Goal: Task Accomplishment & Management: Complete application form

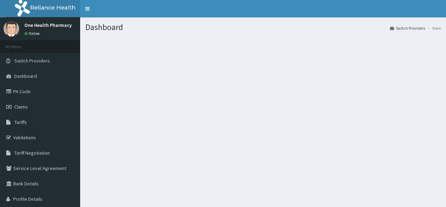
click at [20, 102] on link "Claims" at bounding box center [40, 106] width 80 height 15
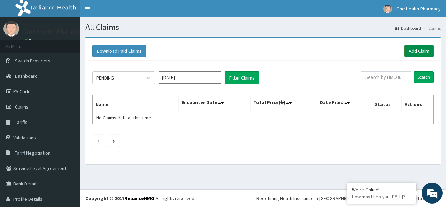
click at [413, 50] on link "Add Claim" at bounding box center [419, 51] width 30 height 12
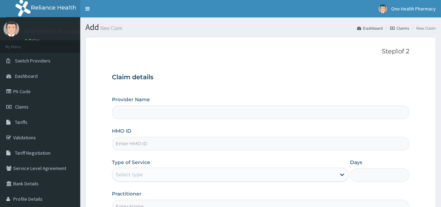
click at [165, 140] on input "HMO ID" at bounding box center [260, 144] width 297 height 14
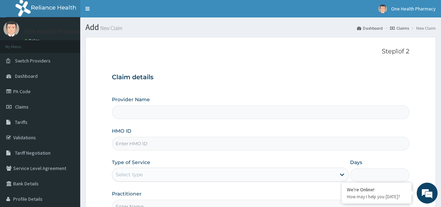
paste input "YWG/10014/C"
type input "YWG/10014/C"
click at [144, 164] on label "Type of Service" at bounding box center [131, 162] width 38 height 7
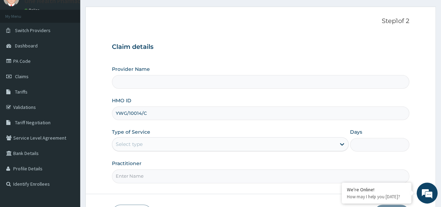
type input "OneHealth Pharmacy"
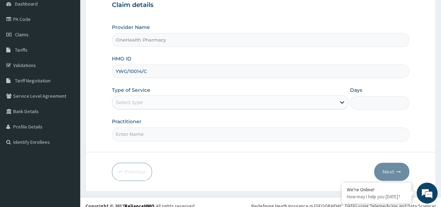
scroll to position [73, 0]
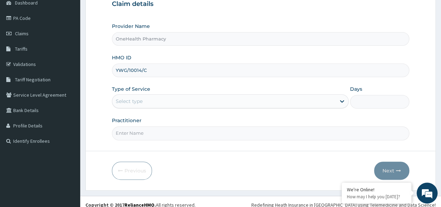
click at [134, 102] on div "Select type" at bounding box center [129, 101] width 27 height 7
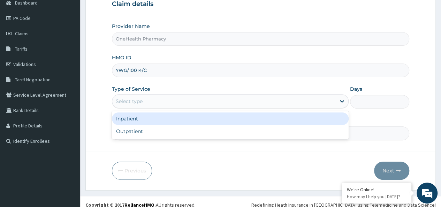
click at [139, 123] on div "Inpatient" at bounding box center [230, 118] width 237 height 13
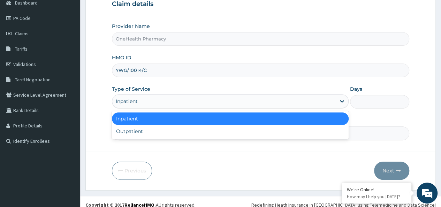
click at [136, 101] on div "Inpatient" at bounding box center [127, 101] width 22 height 7
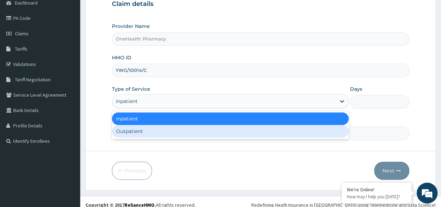
click at [134, 130] on div "Outpatient" at bounding box center [230, 131] width 237 height 13
type input "1"
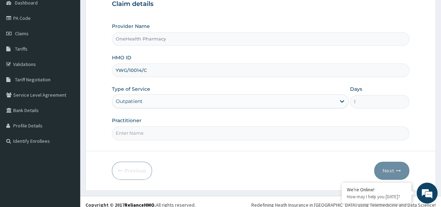
click at [134, 131] on input "Practitioner" at bounding box center [260, 133] width 297 height 14
type input "onehealth"
click at [380, 163] on button "Next" at bounding box center [391, 170] width 35 height 18
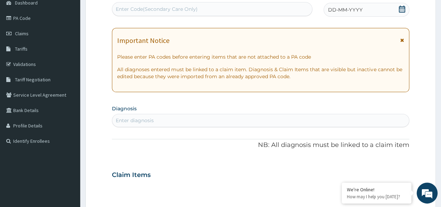
scroll to position [0, 0]
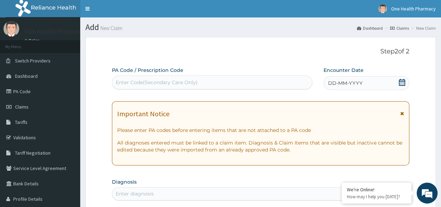
click at [134, 84] on div "Enter Code(Secondary Care Only)" at bounding box center [157, 82] width 82 height 7
paste input "PR/E41162A4"
type input "PR/E41162A4"
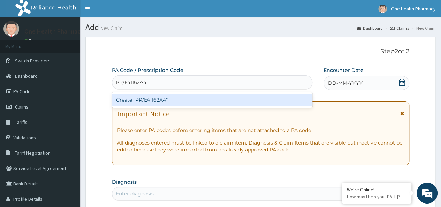
click at [152, 99] on div "Create "PR/E41162A4"" at bounding box center [212, 99] width 200 height 13
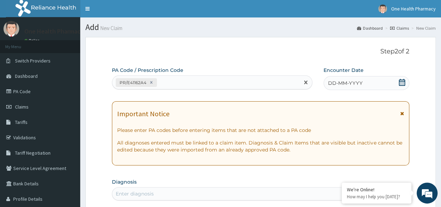
click at [346, 81] on span "DD-MM-YYYY" at bounding box center [345, 82] width 35 height 7
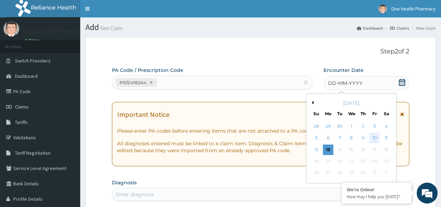
click at [375, 135] on div "10" at bounding box center [374, 138] width 10 height 10
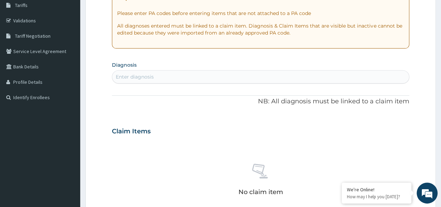
scroll to position [120, 0]
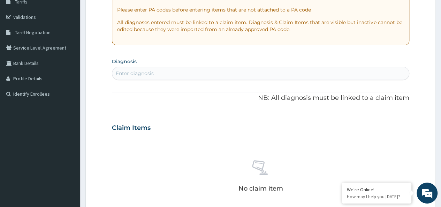
click at [183, 69] on div "Enter diagnosis" at bounding box center [260, 73] width 297 height 11
type input "n"
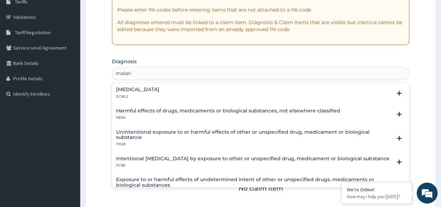
type input "malaria"
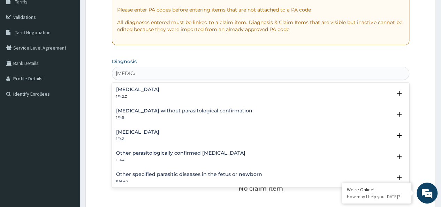
click at [143, 129] on h4 "Malaria, unspecified" at bounding box center [137, 131] width 43 height 5
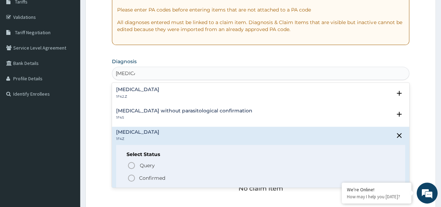
click at [143, 181] on span "Confirmed" at bounding box center [260, 178] width 267 height 8
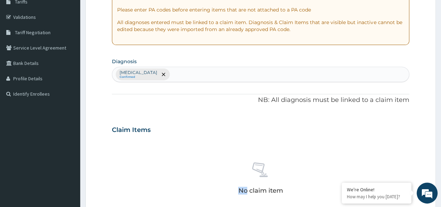
click at [143, 181] on div "No claim item" at bounding box center [260, 179] width 297 height 80
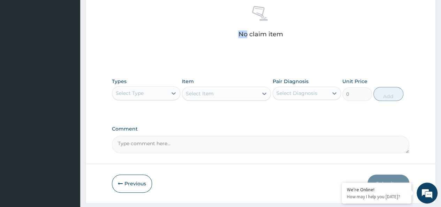
scroll to position [295, 0]
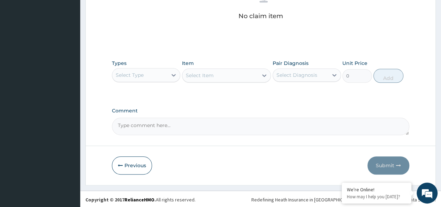
click at [148, 75] on div "Select Type" at bounding box center [139, 74] width 55 height 11
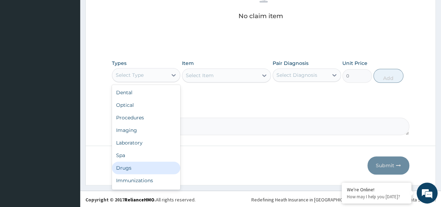
click at [131, 162] on div "Drugs" at bounding box center [146, 167] width 68 height 13
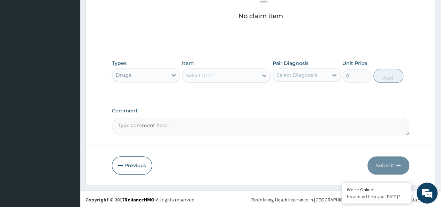
click at [208, 76] on div "Select Item" at bounding box center [200, 75] width 28 height 7
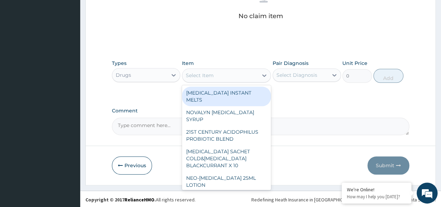
type input "k"
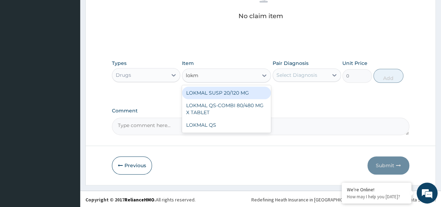
type input "lokma"
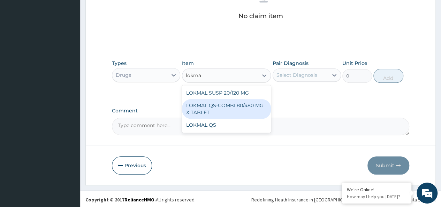
click at [230, 105] on div "LOKMAL QS-COMBI 80/480 MG X TABLET" at bounding box center [226, 109] width 89 height 20
type input "245"
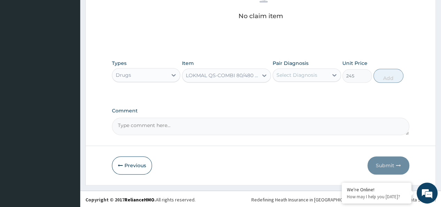
click at [296, 69] on div "Select Diagnosis" at bounding box center [300, 74] width 55 height 11
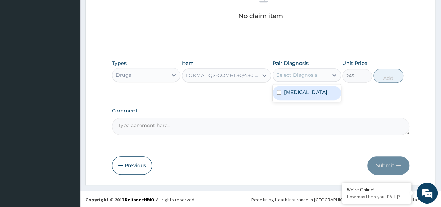
click at [306, 90] on label "Malaria, unspecified" at bounding box center [305, 92] width 43 height 7
checkbox input "true"
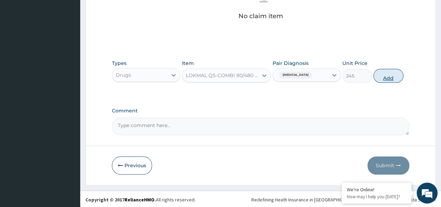
click at [383, 73] on button "Add" at bounding box center [388, 76] width 30 height 14
type input "0"
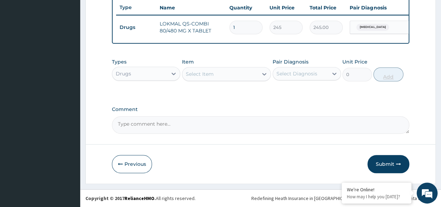
type input "0.00"
type input "6"
type input "1470.00"
type input "6"
click at [237, 74] on div "Select Item" at bounding box center [220, 73] width 76 height 11
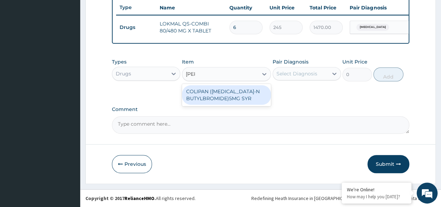
type input "colipa"
click at [211, 97] on div "COLIPAN (HYOSCINE-N BUTYLBROMIDE)5MG SYR" at bounding box center [226, 95] width 89 height 20
type input "1260"
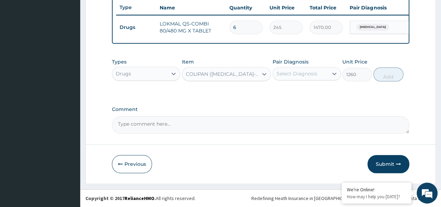
click at [293, 75] on div "Select Diagnosis" at bounding box center [296, 73] width 41 height 7
click at [302, 93] on label "Malaria, unspecified" at bounding box center [305, 90] width 43 height 7
checkbox input "true"
click at [396, 74] on button "Add" at bounding box center [388, 74] width 30 height 14
type input "0"
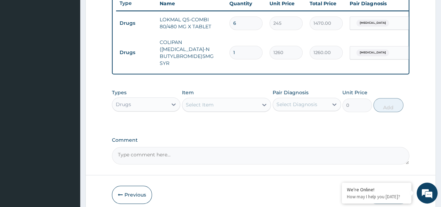
click at [216, 108] on div "Select Item" at bounding box center [226, 105] width 89 height 14
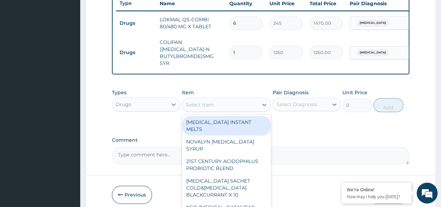
scroll to position [295, 0]
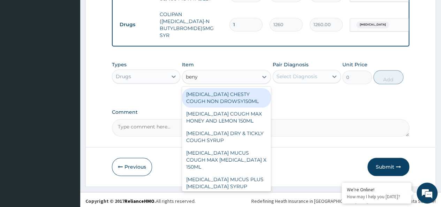
type input "benyl"
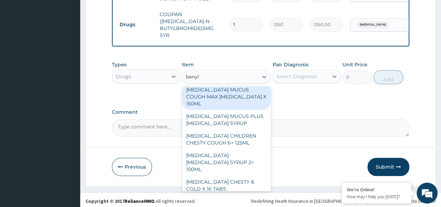
scroll to position [69, 0]
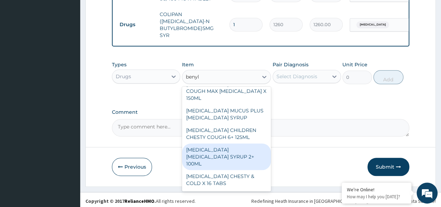
click at [243, 144] on div "[MEDICAL_DATA] [MEDICAL_DATA] SYRUP 2+ 100ML" at bounding box center [226, 156] width 89 height 26
type input "2100"
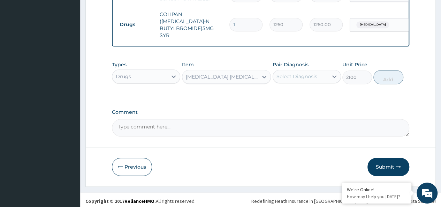
click at [305, 73] on div "Select Diagnosis" at bounding box center [296, 76] width 41 height 7
click at [308, 92] on label "[MEDICAL_DATA]" at bounding box center [305, 93] width 43 height 7
checkbox input "true"
click at [390, 73] on button "Add" at bounding box center [388, 77] width 30 height 14
type input "0"
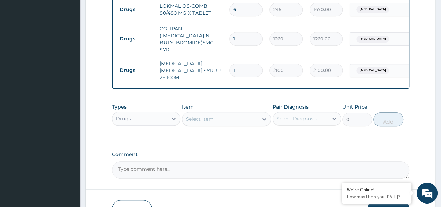
scroll to position [281, 0]
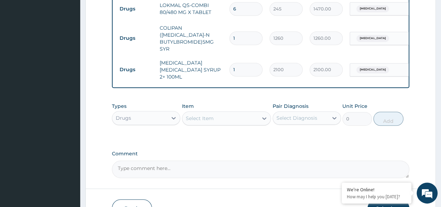
click at [215, 113] on div "Select Item" at bounding box center [220, 118] width 76 height 11
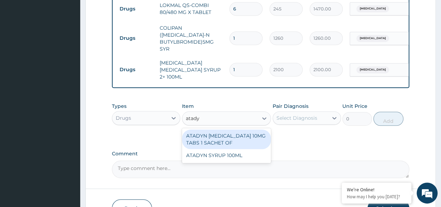
type input "atadyn"
click at [229, 134] on div "ATADYN [MEDICAL_DATA] 10MG TABS 1 SACHET OF" at bounding box center [226, 139] width 89 height 20
type input "350"
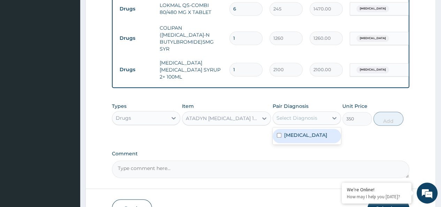
click at [302, 114] on div "Select Diagnosis" at bounding box center [296, 117] width 41 height 7
click at [319, 131] on label "[MEDICAL_DATA]" at bounding box center [305, 134] width 43 height 7
checkbox input "true"
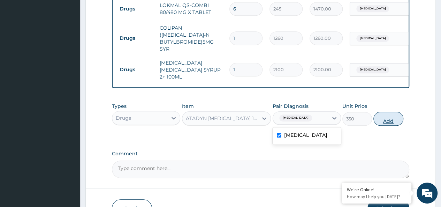
click at [388, 112] on button "Add" at bounding box center [388, 119] width 30 height 14
type input "0"
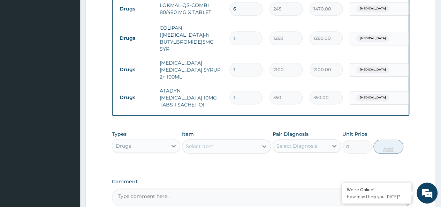
type input "0.00"
type input "4"
type input "1400.00"
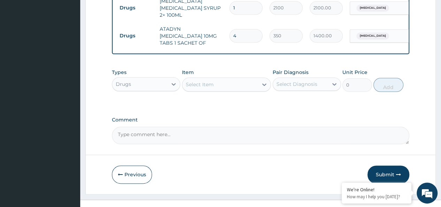
type input "4"
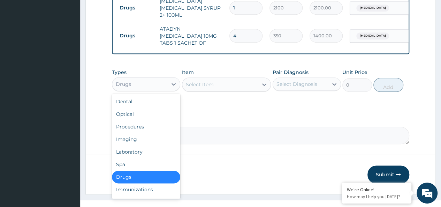
click at [137, 78] on div "Drugs" at bounding box center [139, 83] width 55 height 11
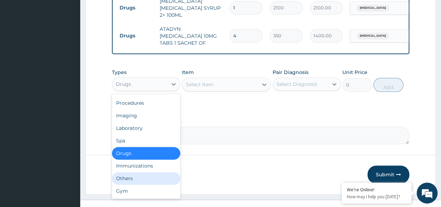
click at [121, 172] on div "Others" at bounding box center [146, 178] width 68 height 13
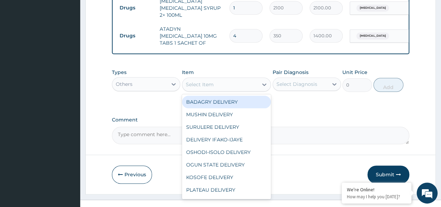
click at [198, 81] on div "Select Item" at bounding box center [200, 84] width 28 height 7
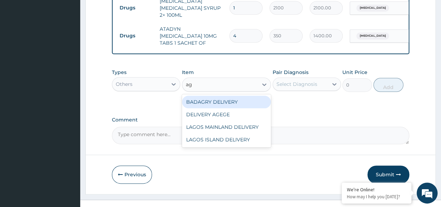
type input "age"
click at [221, 96] on div "DELIVERY AGEGE" at bounding box center [226, 102] width 89 height 13
type input "2500"
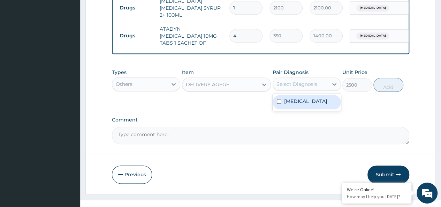
click at [311, 81] on div "Select Diagnosis" at bounding box center [296, 84] width 41 height 7
click at [327, 98] on label "Malaria, unspecified" at bounding box center [305, 101] width 43 height 7
checkbox input "true"
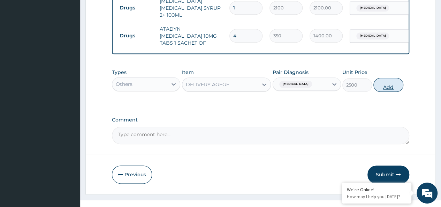
click at [402, 78] on button "Add" at bounding box center [388, 85] width 30 height 14
type input "0"
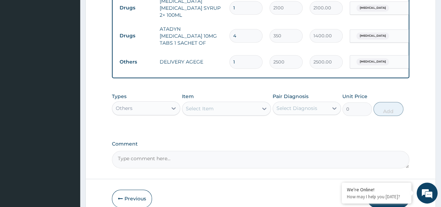
scroll to position [367, 0]
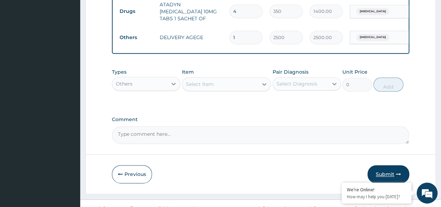
click at [384, 165] on button "Submit" at bounding box center [388, 174] width 42 height 18
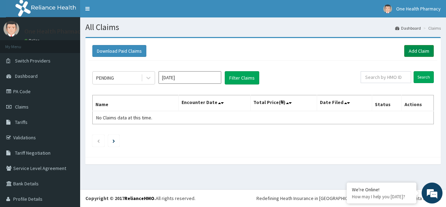
click at [416, 51] on link "Add Claim" at bounding box center [419, 51] width 30 height 12
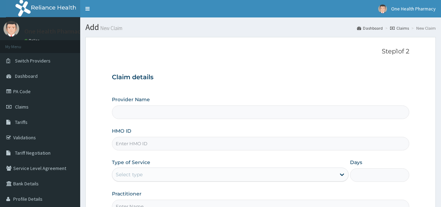
drag, startPoint x: 0, startPoint y: 0, endPoint x: 125, endPoint y: 146, distance: 192.4
click at [125, 146] on input "HMO ID" at bounding box center [260, 144] width 297 height 14
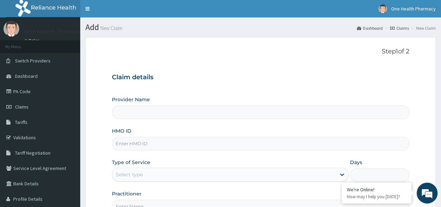
paste input "SPG/10020/A"
type input "SPG/10020/A"
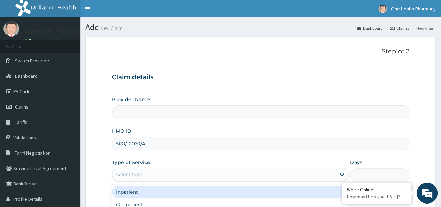
click at [127, 169] on div "Select type" at bounding box center [223, 174] width 223 height 11
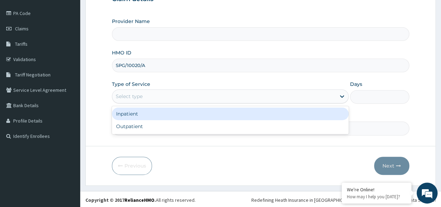
type input "OneHealth Pharmacy"
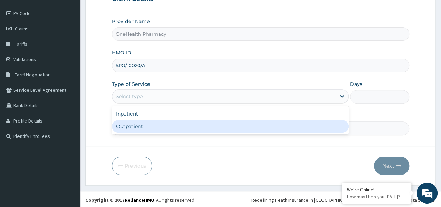
click at [130, 128] on div "Outpatient" at bounding box center [230, 126] width 237 height 13
type input "1"
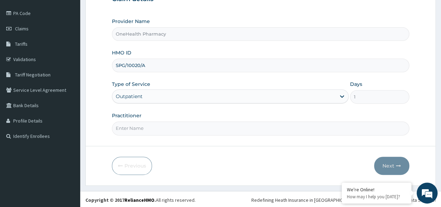
click at [150, 126] on input "Practitioner" at bounding box center [260, 128] width 297 height 14
type input "onehealth"
click at [393, 159] on button "Next" at bounding box center [391, 166] width 35 height 18
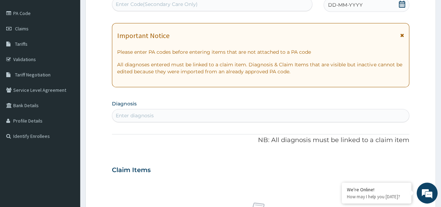
scroll to position [0, 0]
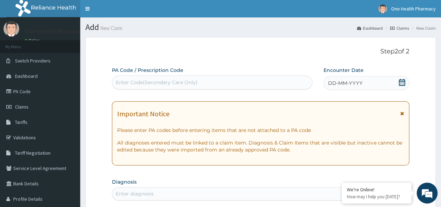
click at [156, 80] on div "Enter Code(Secondary Care Only)" at bounding box center [157, 82] width 82 height 7
paste input "PR/CCEE93DC"
type input "PR/CCEE93DC"
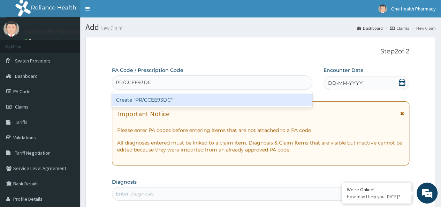
click at [174, 104] on div "Create "PR/CCEE93DC"" at bounding box center [212, 99] width 200 height 13
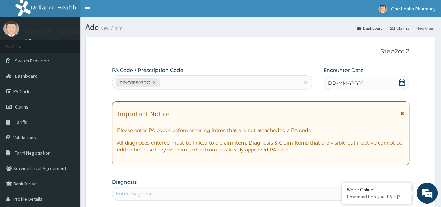
click at [359, 83] on span "DD-MM-YYYY" at bounding box center [345, 82] width 35 height 7
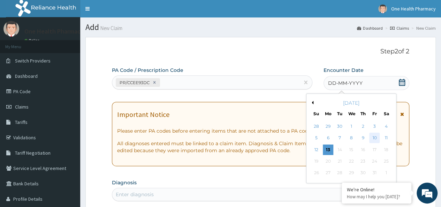
click at [375, 138] on div "10" at bounding box center [374, 138] width 10 height 10
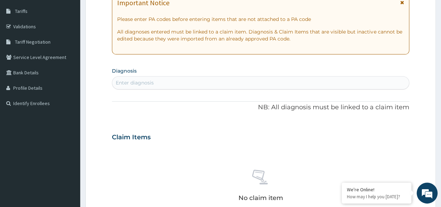
scroll to position [115, 0]
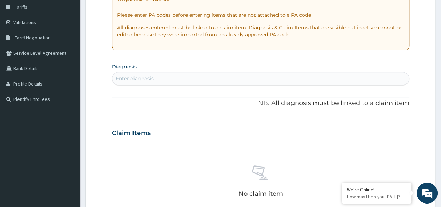
click at [219, 82] on div "Enter diagnosis" at bounding box center [260, 78] width 297 height 11
type input "malaria"
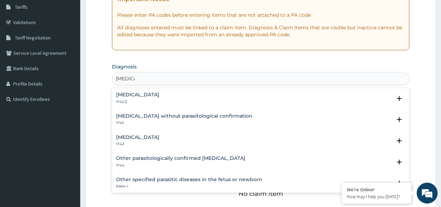
click at [146, 138] on h4 "[MEDICAL_DATA]" at bounding box center [137, 137] width 43 height 5
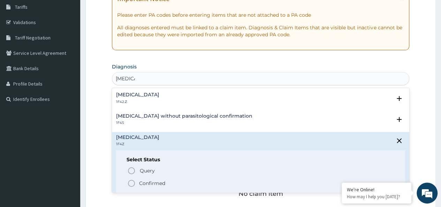
click at [147, 182] on p "Confirmed" at bounding box center [152, 183] width 26 height 7
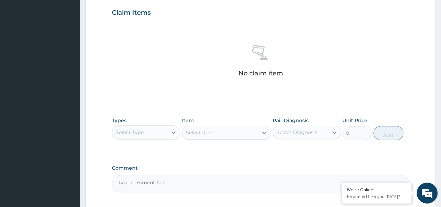
scroll to position [295, 0]
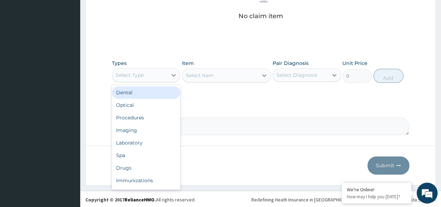
click at [139, 73] on div "Select Type" at bounding box center [130, 74] width 28 height 7
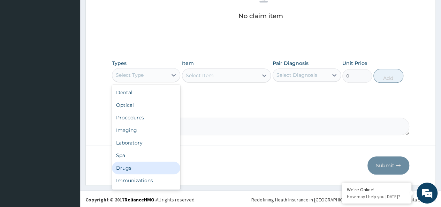
click at [136, 164] on div "Drugs" at bounding box center [146, 167] width 68 height 13
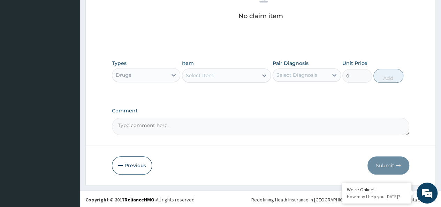
click at [233, 79] on div "Select Item" at bounding box center [220, 75] width 76 height 11
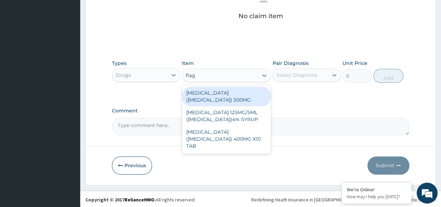
type input "flagy"
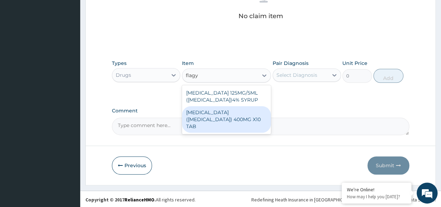
click at [240, 112] on div "[MEDICAL_DATA] ([MEDICAL_DATA]) 400MG X10 TAB" at bounding box center [226, 119] width 89 height 26
type input "42"
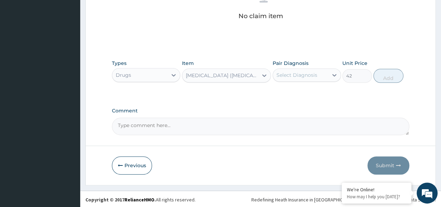
click at [293, 71] on div "Select Diagnosis" at bounding box center [296, 74] width 41 height 7
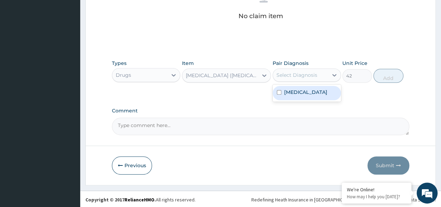
click at [327, 94] on label "[MEDICAL_DATA]" at bounding box center [305, 92] width 43 height 7
checkbox input "true"
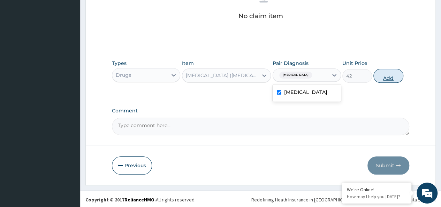
click at [381, 78] on button "Add" at bounding box center [388, 76] width 30 height 14
type input "0"
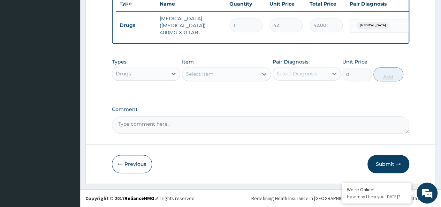
scroll to position [267, 0]
type input "0.00"
type input "2"
type input "84.00"
type input "20"
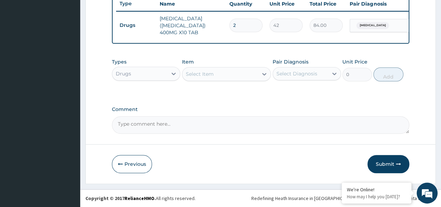
type input "840.00"
type input "20"
click at [250, 75] on div "Select Item" at bounding box center [220, 73] width 76 height 11
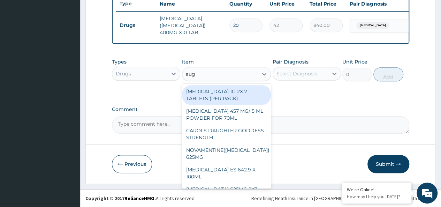
type input "augm"
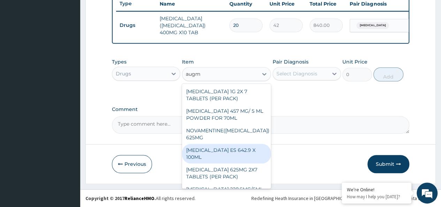
scroll to position [8, 0]
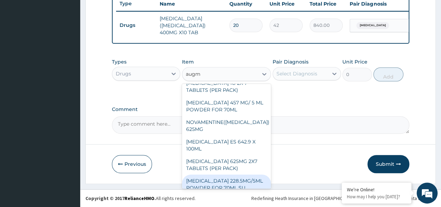
click at [232, 176] on div "AUGMENTIN 228.5MG/5ML POWDER FOR 70ML SU" at bounding box center [226, 184] width 89 height 20
type input "4340"
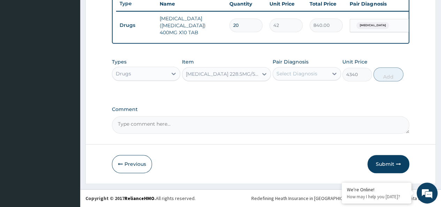
click at [309, 66] on div "Pair Diagnosis Select Diagnosis" at bounding box center [307, 69] width 68 height 23
click at [312, 76] on div "Select Diagnosis" at bounding box center [296, 73] width 41 height 7
click at [325, 92] on label "Malaria, unspecified" at bounding box center [305, 90] width 43 height 7
checkbox input "true"
click at [387, 74] on button "Add" at bounding box center [388, 74] width 30 height 14
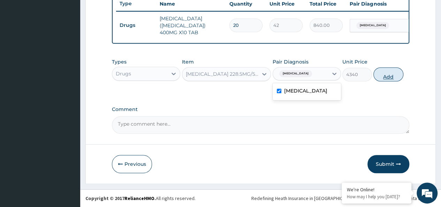
type input "0"
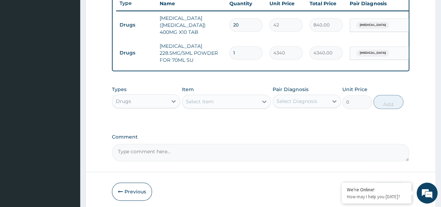
click at [215, 101] on div "Select Item" at bounding box center [220, 101] width 76 height 11
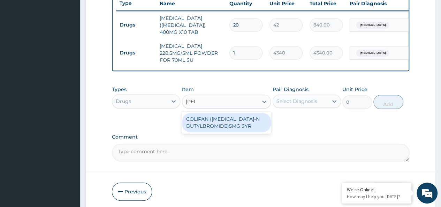
type input "colipa"
click at [211, 120] on div "COLIPAN (HYOSCINE-N BUTYLBROMIDE)5MG SYR" at bounding box center [226, 123] width 89 height 20
type input "1260"
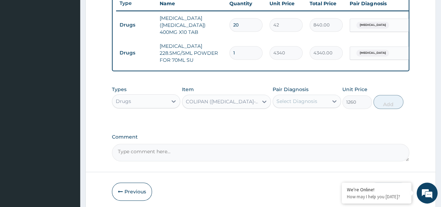
click at [286, 108] on div "Select Diagnosis" at bounding box center [307, 100] width 68 height 13
click at [327, 121] on label "Malaria, unspecified" at bounding box center [305, 118] width 43 height 7
checkbox input "true"
click at [387, 105] on button "Add" at bounding box center [388, 102] width 30 height 14
type input "0"
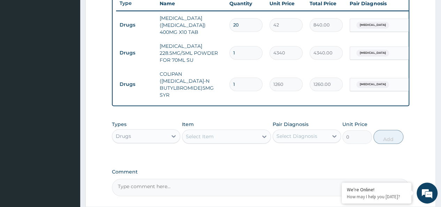
scroll to position [323, 0]
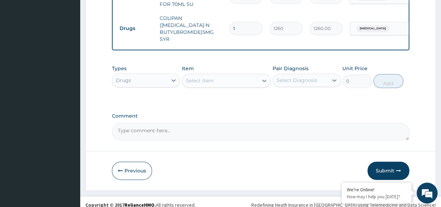
click at [135, 75] on div "Drugs" at bounding box center [139, 80] width 55 height 11
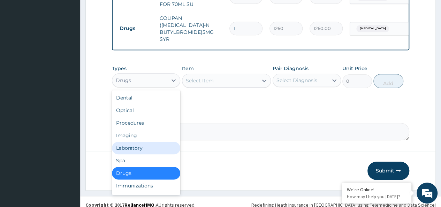
scroll to position [24, 0]
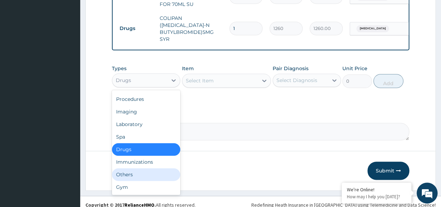
click at [131, 168] on div "Others" at bounding box center [146, 174] width 68 height 13
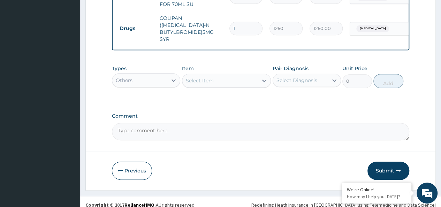
click at [216, 85] on div "Types option Others, selected. Select is focused ,type to refine list, press Do…" at bounding box center [260, 81] width 297 height 40
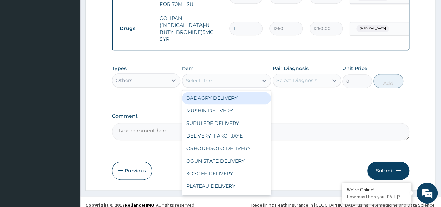
click at [212, 77] on div "Select Item" at bounding box center [200, 80] width 28 height 7
type input "bad"
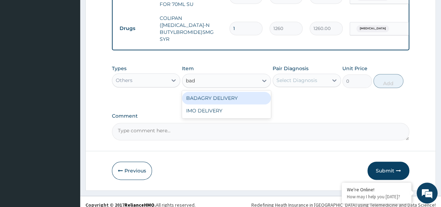
click at [241, 92] on div "BADAGRY DELIVERY" at bounding box center [226, 98] width 89 height 13
type input "3700"
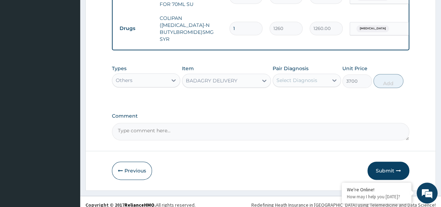
click at [297, 77] on div "Select Diagnosis" at bounding box center [296, 80] width 41 height 7
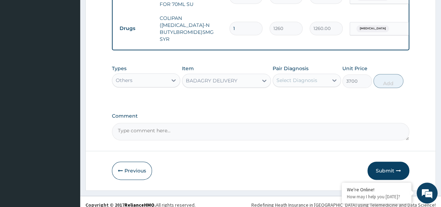
click at [309, 77] on div "Select Diagnosis" at bounding box center [296, 80] width 41 height 7
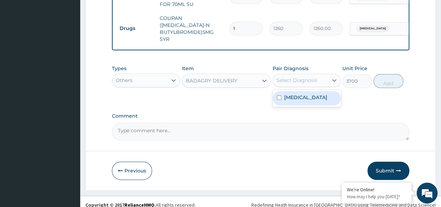
click at [314, 94] on label "[MEDICAL_DATA]" at bounding box center [305, 97] width 43 height 7
checkbox input "true"
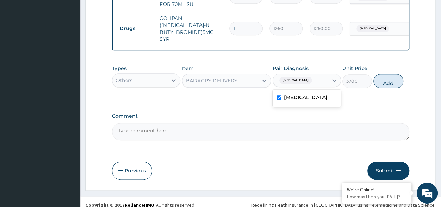
click at [388, 75] on button "Add" at bounding box center [388, 81] width 30 height 14
type input "0"
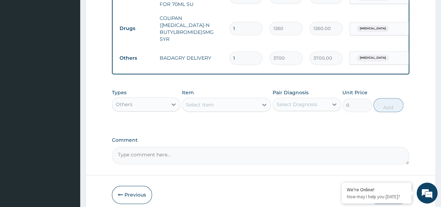
scroll to position [347, 0]
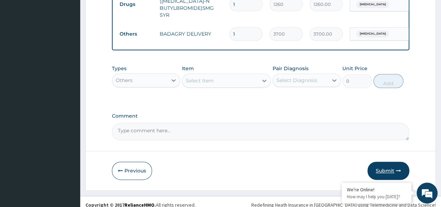
click at [394, 168] on button "Submit" at bounding box center [388, 170] width 42 height 18
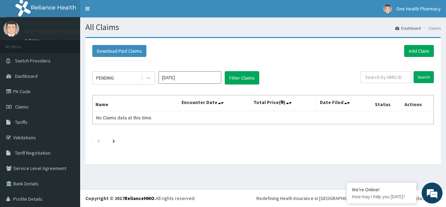
click at [408, 42] on div "Download Paid Claims Add Claim" at bounding box center [263, 50] width 349 height 19
click at [411, 51] on link "Add Claim" at bounding box center [419, 51] width 30 height 12
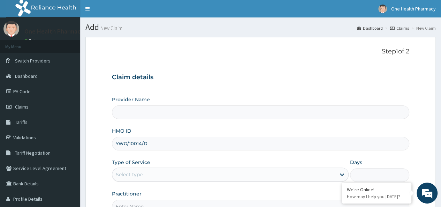
type input "YWG/10014/D"
click at [131, 173] on div "Select type" at bounding box center [129, 174] width 27 height 7
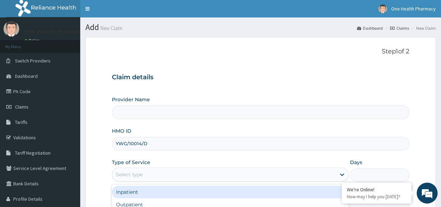
scroll to position [78, 0]
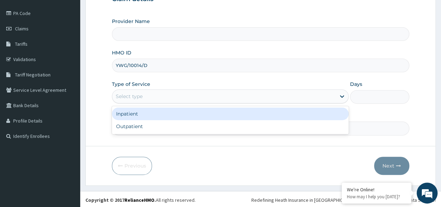
type input "OneHealth Pharmacy"
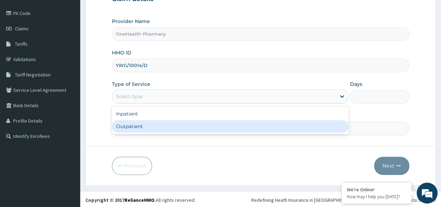
click at [141, 126] on div "Outpatient" at bounding box center [230, 126] width 237 height 13
type input "1"
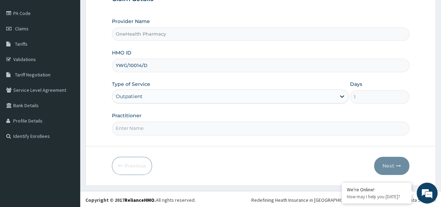
click at [143, 126] on input "Practitioner" at bounding box center [260, 128] width 297 height 14
type input "onehealth"
click at [398, 165] on icon "button" at bounding box center [398, 165] width 5 height 5
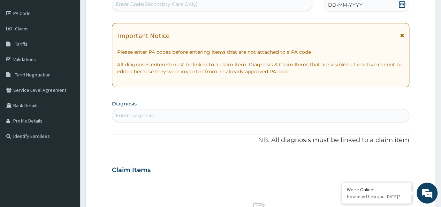
scroll to position [0, 0]
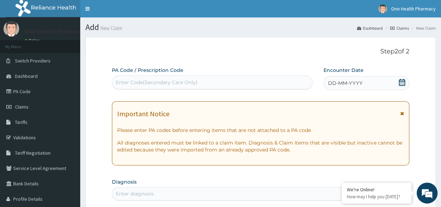
click at [127, 82] on div "Enter Code(Secondary Care Only)" at bounding box center [157, 82] width 82 height 7
paste input "PR/AD14CD15"
type input "PR/AD14CD15"
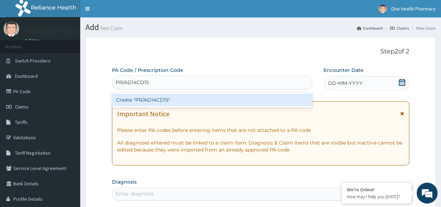
click at [193, 96] on div "Create "PR/AD14CD15"" at bounding box center [212, 99] width 200 height 13
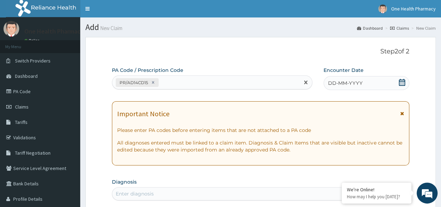
click at [365, 85] on div "DD-MM-YYYY" at bounding box center [367, 83] width 86 height 14
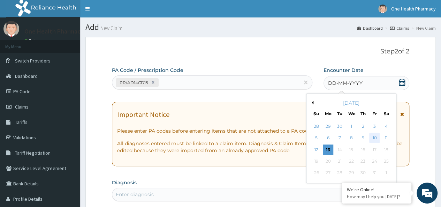
click at [375, 140] on div "10" at bounding box center [374, 138] width 10 height 10
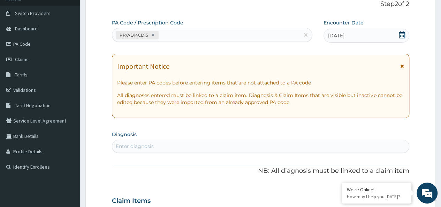
scroll to position [53, 0]
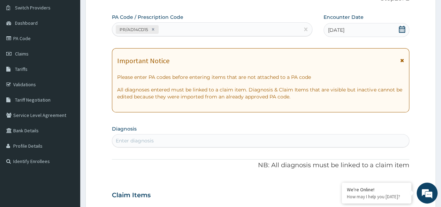
click at [206, 138] on div "Enter diagnosis" at bounding box center [260, 140] width 297 height 11
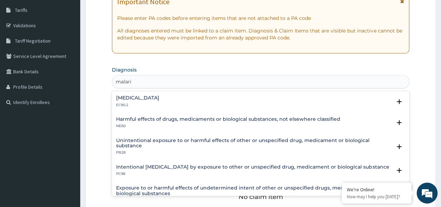
scroll to position [113, 0]
type input "malaria"
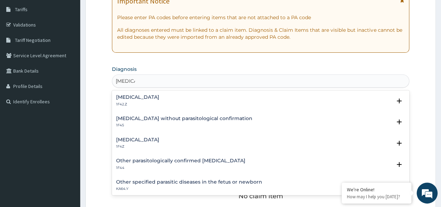
click at [139, 144] on p "1F4Z" at bounding box center [137, 146] width 43 height 5
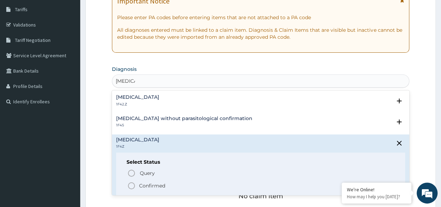
click at [142, 182] on p "Confirmed" at bounding box center [152, 185] width 26 height 7
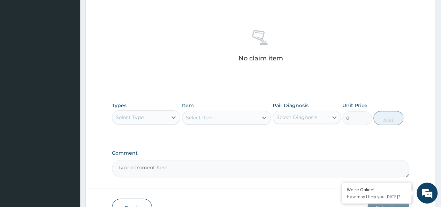
scroll to position [254, 0]
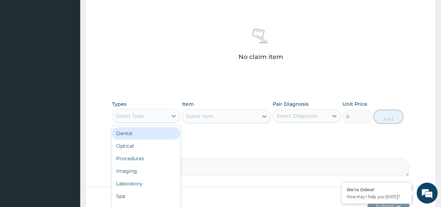
click at [139, 112] on div "Select Type" at bounding box center [130, 115] width 28 height 7
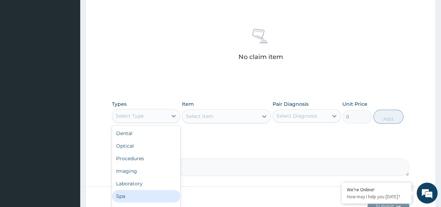
scroll to position [24, 0]
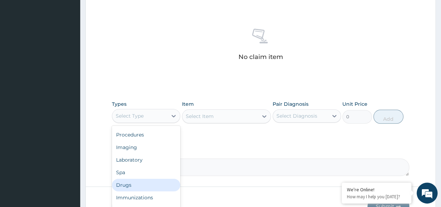
click at [131, 184] on div "Drugs" at bounding box center [146, 185] width 68 height 13
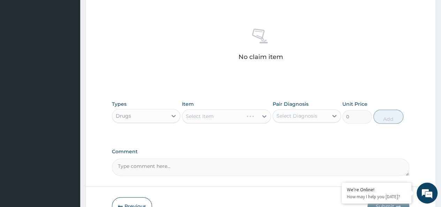
click at [213, 118] on div "Select Item" at bounding box center [226, 116] width 89 height 14
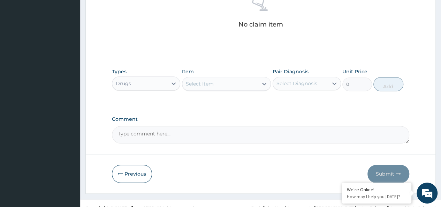
scroll to position [295, 0]
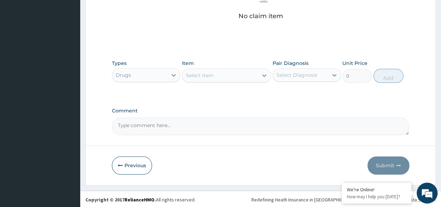
click at [199, 72] on div "Select Item" at bounding box center [200, 75] width 28 height 7
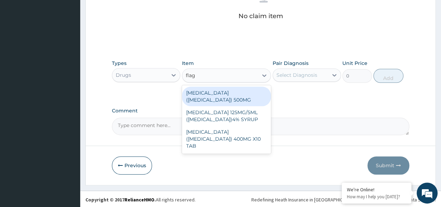
type input "flagy"
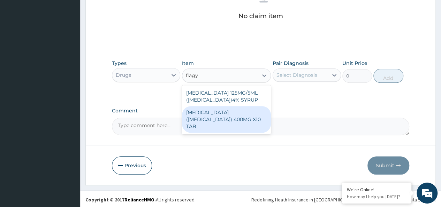
click at [237, 116] on div "[MEDICAL_DATA] ([MEDICAL_DATA]) 400MG X10 TAB" at bounding box center [226, 119] width 89 height 26
type input "42"
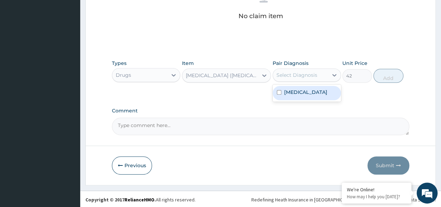
click at [299, 79] on div "Select Diagnosis" at bounding box center [300, 74] width 55 height 11
click at [332, 96] on div "[MEDICAL_DATA]" at bounding box center [307, 93] width 68 height 14
checkbox input "true"
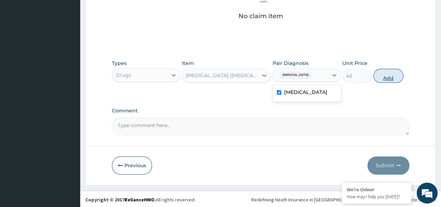
click at [398, 72] on button "Add" at bounding box center [388, 76] width 30 height 14
type input "0"
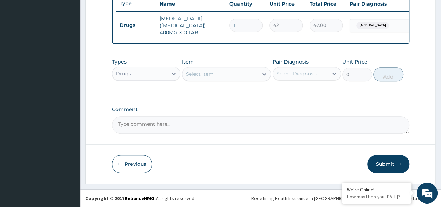
scroll to position [267, 0]
type input "0.00"
type input "2"
type input "84.00"
type input "20"
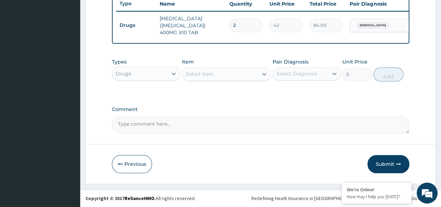
type input "840.00"
type input "20"
click at [220, 76] on div "Select Item" at bounding box center [220, 73] width 76 height 11
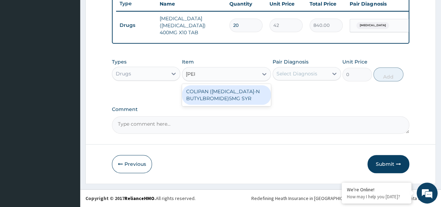
type input "colipa"
click at [227, 88] on div "COLIPAN ([MEDICAL_DATA]-N BUTYLBROMIDE)5MG SYR" at bounding box center [226, 95] width 89 height 20
type input "1260"
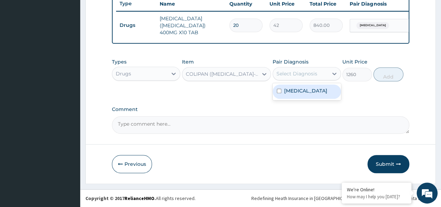
click at [298, 77] on div "Select Diagnosis" at bounding box center [296, 73] width 41 height 7
click at [327, 96] on div "[MEDICAL_DATA]" at bounding box center [307, 91] width 68 height 14
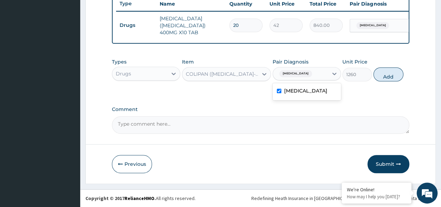
checkbox input "true"
click at [390, 68] on button "Add" at bounding box center [388, 74] width 30 height 14
type input "0"
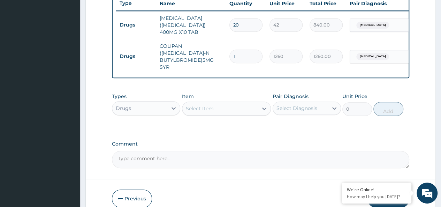
click at [206, 107] on div "Select Item" at bounding box center [220, 108] width 76 height 11
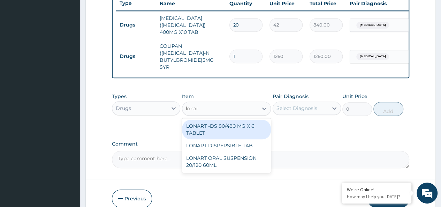
type input "lonart"
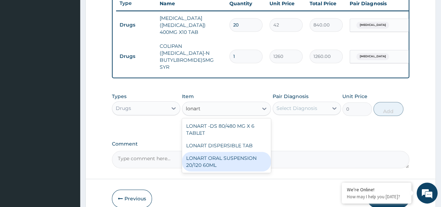
click at [229, 152] on div "LONART ORAL SUSPENSION 20/120 60ML" at bounding box center [226, 162] width 89 height 20
type input "2520"
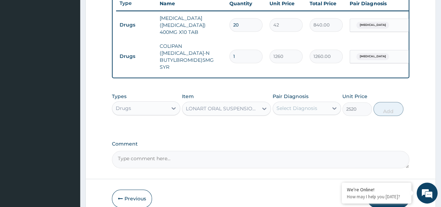
click at [316, 105] on div "Select Diagnosis" at bounding box center [296, 108] width 41 height 7
click at [316, 122] on label "[MEDICAL_DATA]" at bounding box center [305, 125] width 43 height 7
checkbox input "true"
click at [381, 104] on button "Add" at bounding box center [388, 109] width 30 height 14
type input "0"
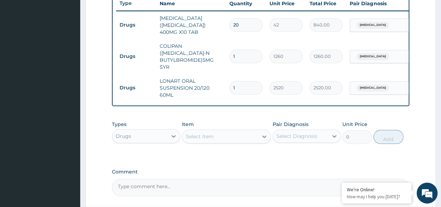
type input "0"
type input "0.00"
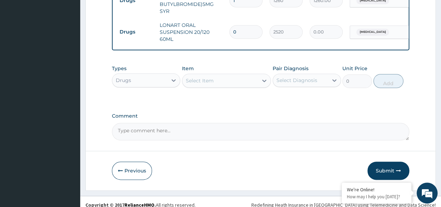
type input "0"
click at [149, 76] on div "Drugs" at bounding box center [139, 80] width 55 height 11
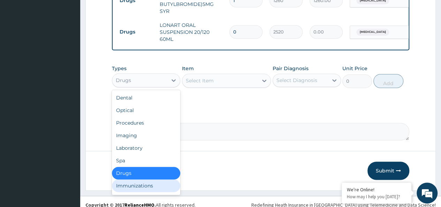
scroll to position [24, 0]
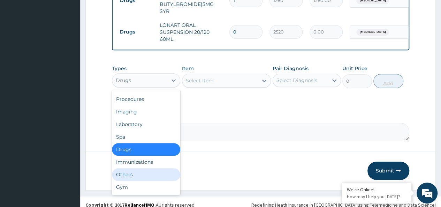
click at [129, 168] on div "Others" at bounding box center [146, 174] width 68 height 13
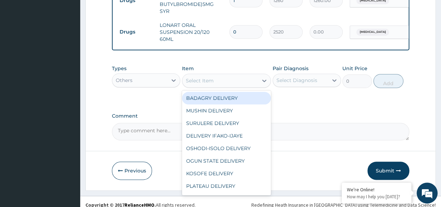
click at [198, 77] on div "Select Item" at bounding box center [200, 80] width 28 height 7
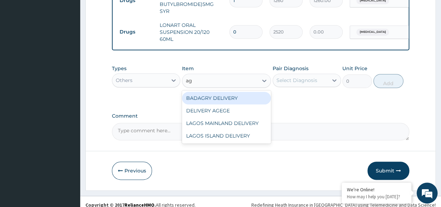
type input "age"
click at [242, 92] on div "DELIVERY AGEGE" at bounding box center [226, 98] width 89 height 13
type input "2500"
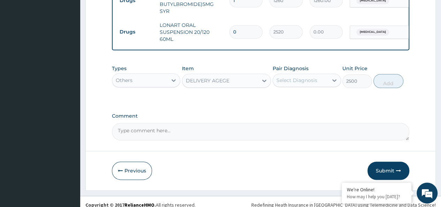
click at [312, 77] on div "Select Diagnosis" at bounding box center [296, 80] width 41 height 7
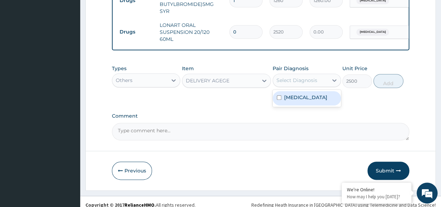
click at [338, 95] on div "[MEDICAL_DATA]" at bounding box center [307, 98] width 68 height 14
checkbox input "true"
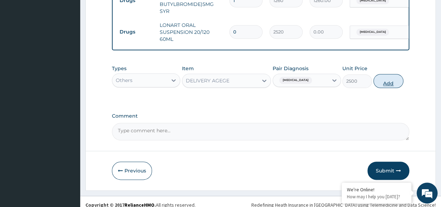
click at [390, 77] on button "Add" at bounding box center [388, 81] width 30 height 14
type input "0"
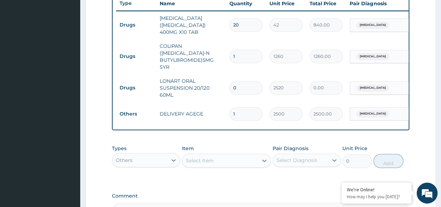
scroll to position [268, 0]
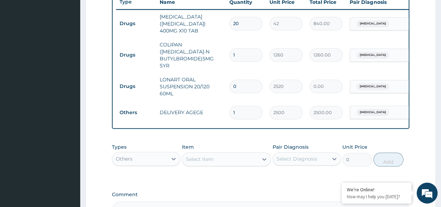
drag, startPoint x: 241, startPoint y: 74, endPoint x: 222, endPoint y: 71, distance: 18.9
click at [222, 73] on tr "Drugs LONART ORAL SUSPENSION 20/120 60ML 0 2520 0.00 Malaria, unspecified Delete" at bounding box center [287, 87] width 342 height 28
type input "1"
type input "2520.00"
type input "1"
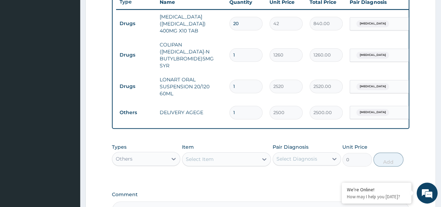
click at [297, 168] on div "Types Others Item Select Item Pair Diagnosis Select Diagnosis Unit Price 0 Add" at bounding box center [260, 160] width 297 height 40
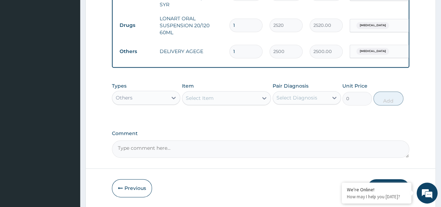
scroll to position [347, 0]
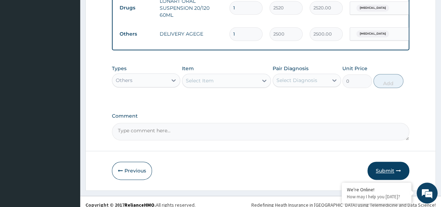
click at [381, 170] on button "Submit" at bounding box center [388, 170] width 42 height 18
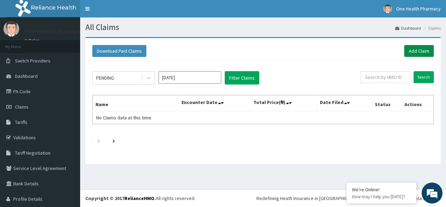
click at [406, 52] on link "Add Claim" at bounding box center [419, 51] width 30 height 12
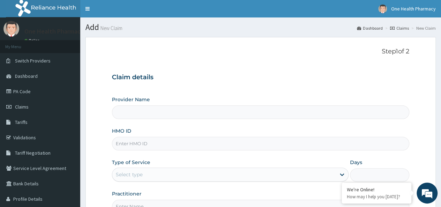
type input "OneHealth Pharmacy"
click at [139, 146] on input "HMO ID" at bounding box center [260, 144] width 297 height 14
paste input "MNL/10520/A"
type input "MNL/10520/A"
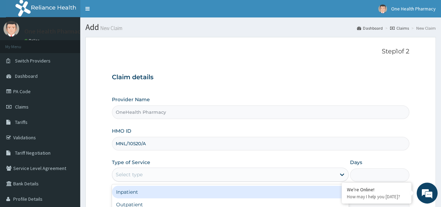
click at [143, 169] on div "Select type" at bounding box center [223, 174] width 223 height 11
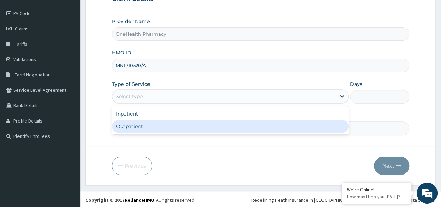
click at [142, 127] on div "Outpatient" at bounding box center [230, 126] width 237 height 13
type input "1"
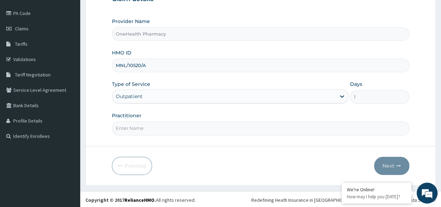
click at [154, 133] on input "Practitioner" at bounding box center [260, 128] width 297 height 14
type input "onehealth"
click at [398, 169] on button "Next" at bounding box center [391, 166] width 35 height 18
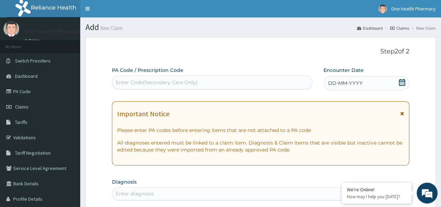
click at [162, 84] on div "Enter Code(Secondary Care Only)" at bounding box center [157, 82] width 82 height 7
paste input "PR/BEE7526C"
type input "PR/BEE7526C"
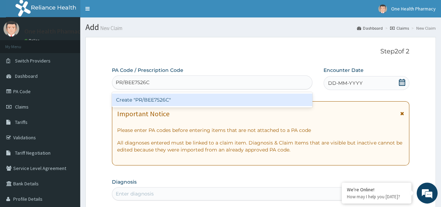
click at [198, 99] on div "Create "PR/BEE7526C"" at bounding box center [212, 99] width 200 height 13
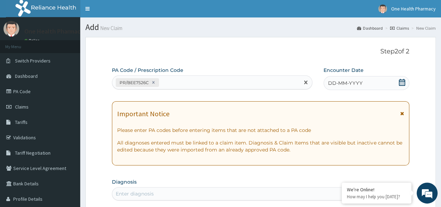
click at [370, 81] on div "DD-MM-YYYY" at bounding box center [367, 83] width 86 height 14
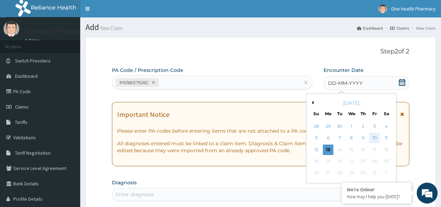
click at [378, 142] on div "10" at bounding box center [374, 138] width 10 height 10
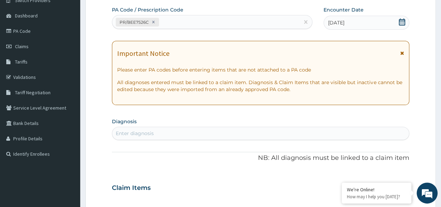
scroll to position [62, 0]
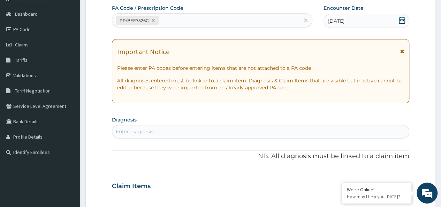
click at [226, 127] on div "Enter diagnosis" at bounding box center [260, 131] width 297 height 11
type input "[MEDICAL_DATA]"
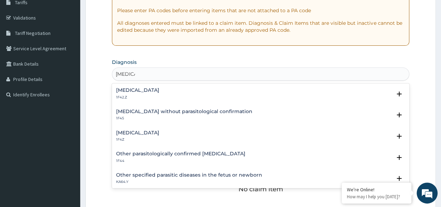
scroll to position [121, 0]
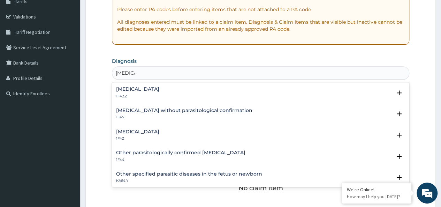
click at [142, 138] on p "1F4Z" at bounding box center [137, 138] width 43 height 5
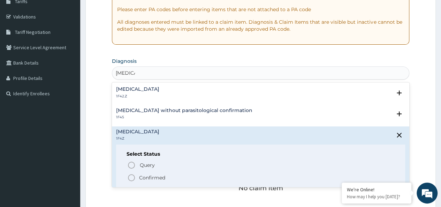
click at [153, 177] on p "Confirmed" at bounding box center [152, 177] width 26 height 7
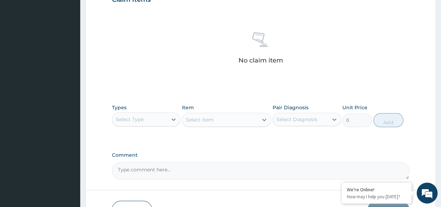
scroll to position [262, 0]
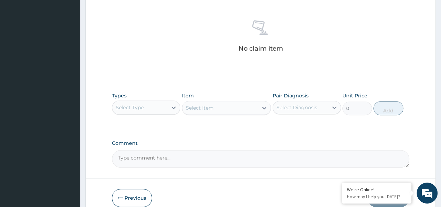
click at [142, 98] on div "Types Select Type" at bounding box center [146, 103] width 68 height 23
click at [143, 104] on div "Select Type" at bounding box center [130, 107] width 28 height 7
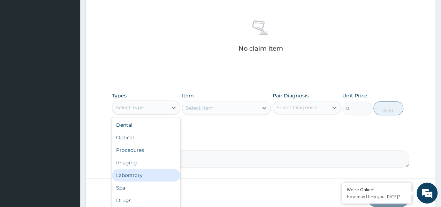
scroll to position [24, 0]
click at [132, 176] on div "Drugs" at bounding box center [146, 176] width 68 height 13
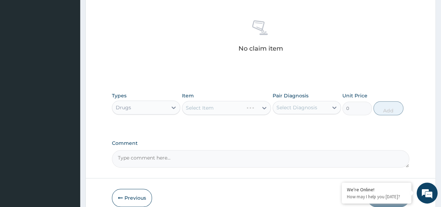
click at [207, 106] on div "Select Item" at bounding box center [226, 108] width 89 height 14
click at [207, 106] on div "Select Item" at bounding box center [200, 107] width 28 height 7
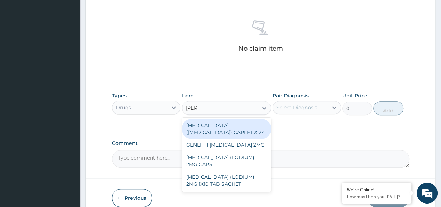
type input "loper"
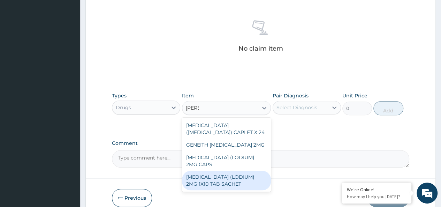
click at [242, 174] on div "LOPERAMIDE (LODIUM) 2MG 1X10 TAB SACHET" at bounding box center [226, 180] width 89 height 20
type input "28"
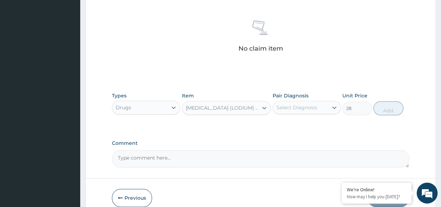
click at [256, 108] on div "LOPERAMIDE (LODIUM) 2MG 1X10 TAB SACHET" at bounding box center [222, 107] width 73 height 7
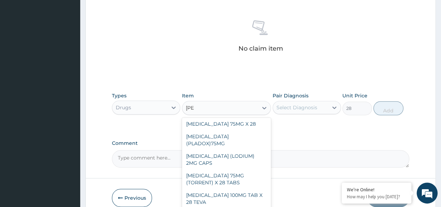
scroll to position [0, 0]
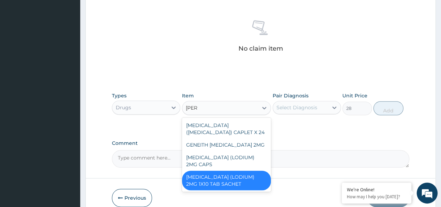
type input "loper"
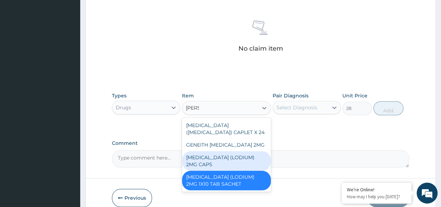
click at [243, 160] on div "LOPERAMIDE (LODIUM) 2MG CAPS" at bounding box center [226, 161] width 89 height 20
type input "70"
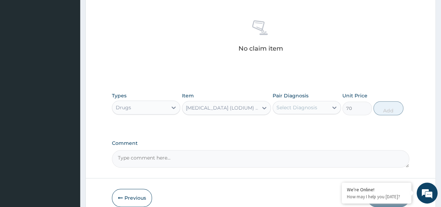
click at [311, 101] on div "Select Diagnosis" at bounding box center [307, 107] width 68 height 13
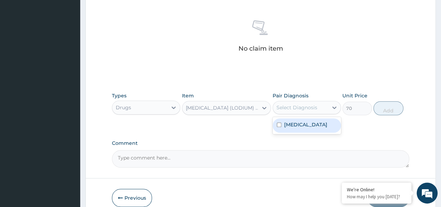
click at [322, 125] on label "Malaria, unspecified" at bounding box center [305, 124] width 43 height 7
checkbox input "true"
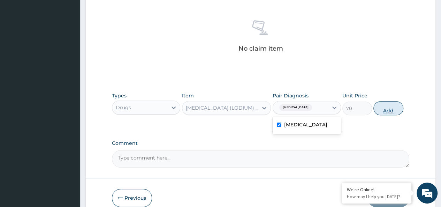
click at [393, 109] on button "Add" at bounding box center [388, 108] width 30 height 14
type input "0"
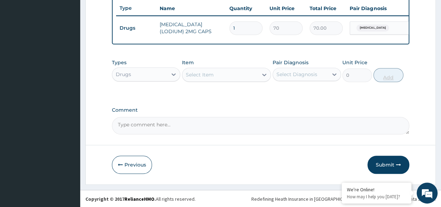
type input "10"
type input "700.00"
type input "10"
click at [207, 78] on div "Select Item" at bounding box center [200, 74] width 28 height 7
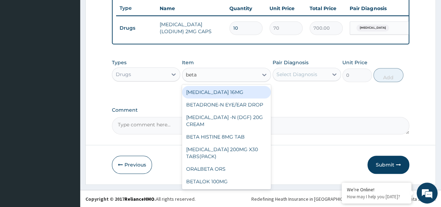
type input "betam"
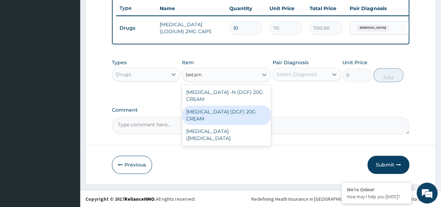
click at [249, 113] on div "BETAMETHASONE (DGF) 20G CREAM" at bounding box center [226, 115] width 89 height 20
type input "980"
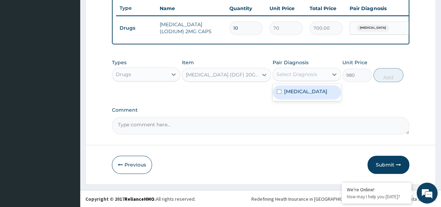
click at [310, 76] on div "Select Diagnosis" at bounding box center [296, 74] width 41 height 7
click at [327, 95] on label "Malaria, unspecified" at bounding box center [305, 91] width 43 height 7
checkbox input "true"
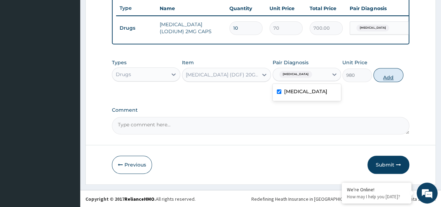
click at [395, 77] on button "Add" at bounding box center [388, 75] width 30 height 14
type input "0"
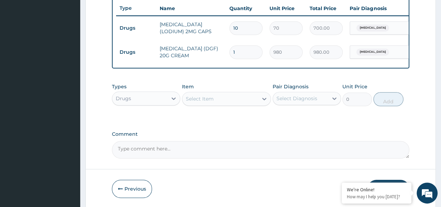
click at [213, 104] on div "Select Item" at bounding box center [220, 98] width 76 height 11
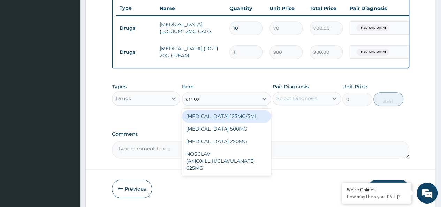
type input "amoxil"
click at [234, 119] on div "AMOXIL 125MG/5ML" at bounding box center [226, 116] width 89 height 13
type input "1960"
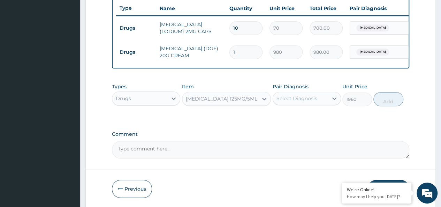
click at [296, 97] on div "Select Diagnosis" at bounding box center [300, 98] width 55 height 11
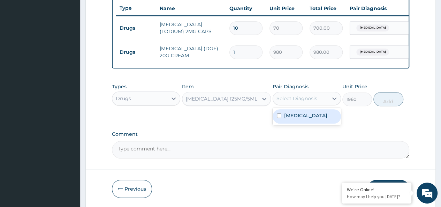
click at [311, 119] on label "Malaria, unspecified" at bounding box center [305, 115] width 43 height 7
checkbox input "true"
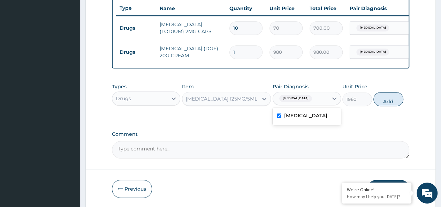
click at [387, 106] on button "Add" at bounding box center [388, 99] width 30 height 14
type input "0"
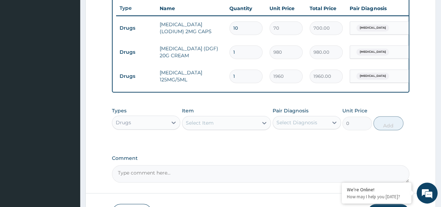
click at [204, 126] on div "Select Item" at bounding box center [200, 122] width 28 height 7
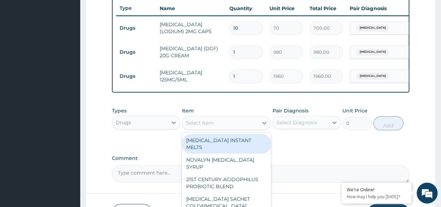
scroll to position [315, 0]
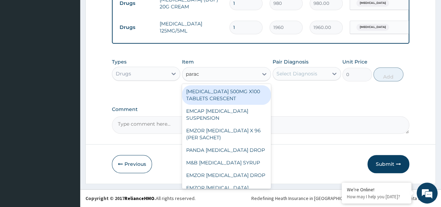
type input "parace"
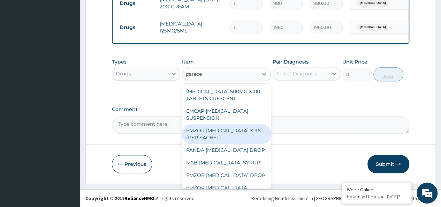
click at [227, 133] on div "EMZOR PARACETAMOL X 96 (PER SACHET)" at bounding box center [226, 134] width 89 height 20
type input "17.5"
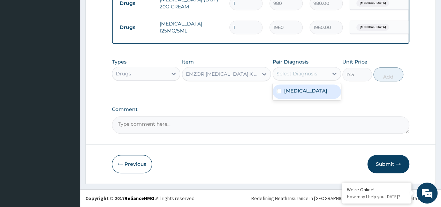
click at [301, 69] on div "Select Diagnosis" at bounding box center [300, 73] width 55 height 11
click at [322, 90] on label "Malaria, unspecified" at bounding box center [305, 90] width 43 height 7
checkbox input "true"
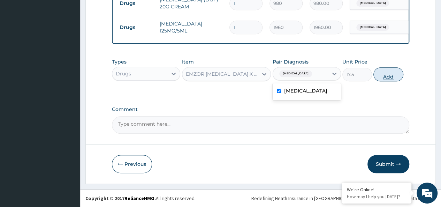
click at [387, 72] on button "Add" at bounding box center [388, 74] width 30 height 14
type input "0"
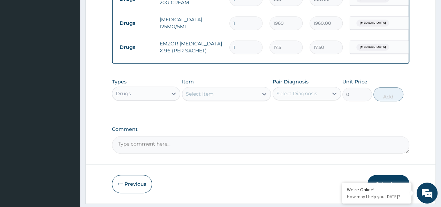
type input "0.00"
type input "6"
type input "105.00"
drag, startPoint x: 243, startPoint y: 41, endPoint x: 217, endPoint y: 48, distance: 26.7
click at [218, 48] on tr "Drugs EMZOR PARACETAMOL X 96 (PER SACHET) 6 17.5 105.00 Malaria, unspecified De…" at bounding box center [287, 47] width 342 height 24
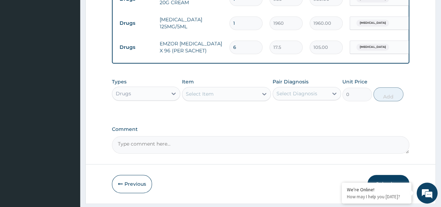
type input "3"
type input "52.50"
type input "36"
type input "630.00"
type input "36"
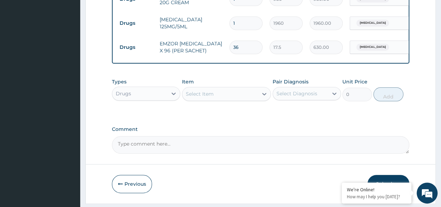
click at [225, 95] on div "Select Item" at bounding box center [220, 93] width 76 height 11
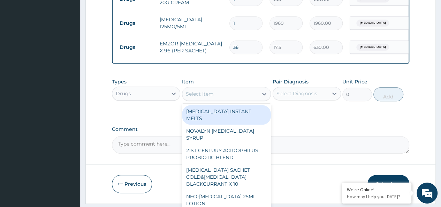
scroll to position [340, 0]
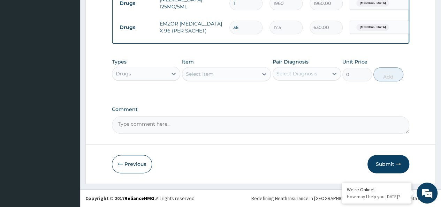
click at [206, 67] on div "Item Select Item" at bounding box center [226, 69] width 89 height 23
click at [206, 79] on div "Select Item" at bounding box center [220, 73] width 76 height 11
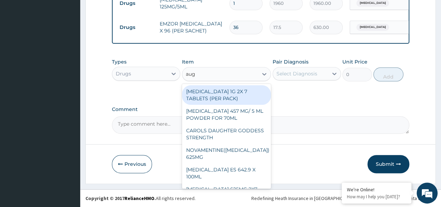
type input "augm"
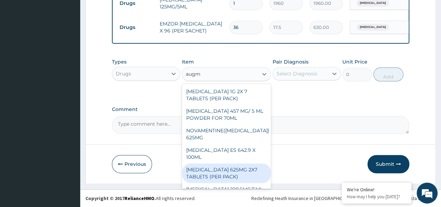
scroll to position [8, 0]
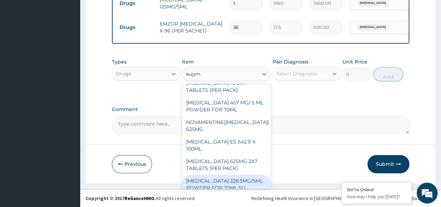
click at [235, 174] on div "[MEDICAL_DATA] 228.5MG/5ML POWDER FOR 70ML SU" at bounding box center [226, 184] width 89 height 20
type input "4340"
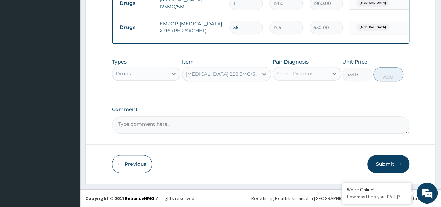
click at [296, 80] on div "Select Diagnosis" at bounding box center [307, 73] width 68 height 13
click at [324, 90] on label "[MEDICAL_DATA]" at bounding box center [305, 90] width 43 height 7
checkbox input "true"
click at [390, 74] on button "Add" at bounding box center [388, 74] width 30 height 14
type input "0"
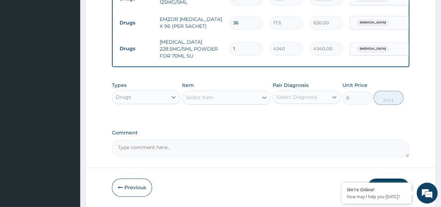
click at [228, 101] on div "Select Item" at bounding box center [220, 97] width 76 height 11
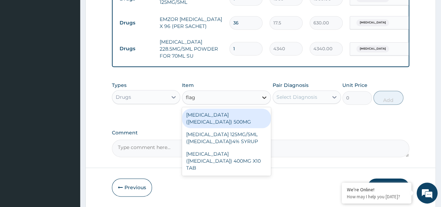
type input "flagy"
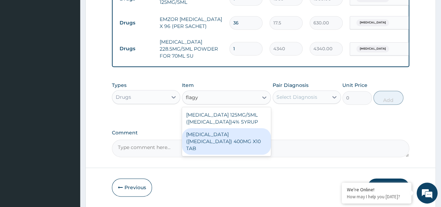
click at [234, 144] on div "[MEDICAL_DATA] ([MEDICAL_DATA]) 400MG X10 TAB" at bounding box center [226, 141] width 89 height 26
type input "42"
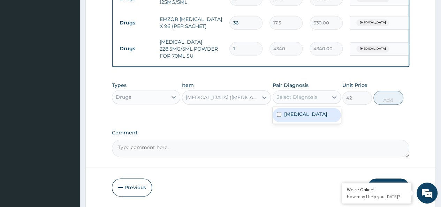
click at [294, 100] on div "Select Diagnosis" at bounding box center [296, 96] width 41 height 7
click at [328, 113] on div "[MEDICAL_DATA]" at bounding box center [307, 114] width 68 height 17
click at [327, 117] on label "[MEDICAL_DATA]" at bounding box center [305, 114] width 43 height 7
checkbox input "true"
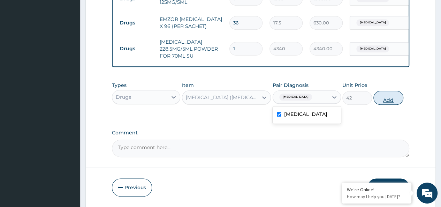
click at [393, 104] on button "Add" at bounding box center [388, 98] width 30 height 14
type input "0"
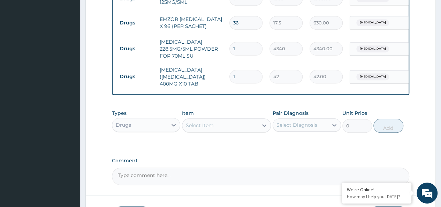
type input "10"
type input "420.00"
type input "10"
click at [152, 127] on div "Drugs" at bounding box center [139, 124] width 55 height 11
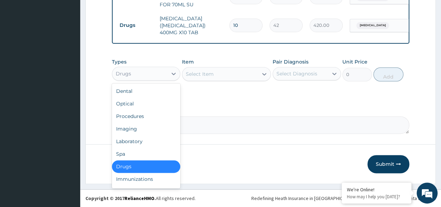
scroll to position [24, 0]
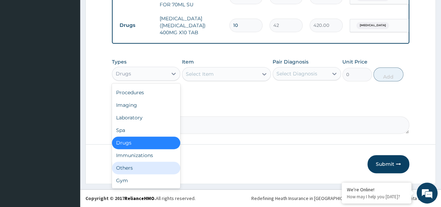
click at [131, 167] on div "Others" at bounding box center [146, 167] width 68 height 13
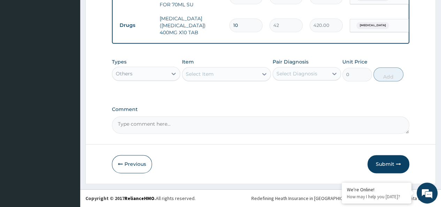
click at [210, 75] on div "Select Item" at bounding box center [200, 73] width 28 height 7
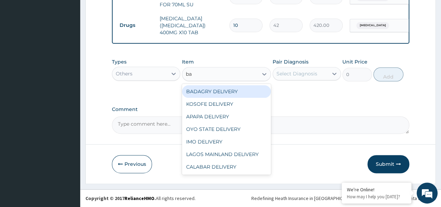
type input "bad"
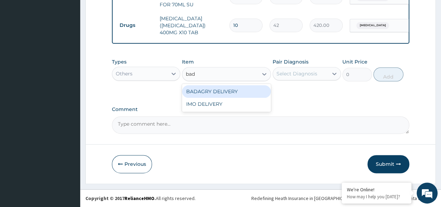
click at [248, 90] on div "BADAGRY DELIVERY" at bounding box center [226, 91] width 89 height 13
type input "3700"
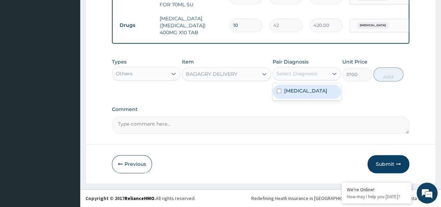
click at [282, 80] on div "Select Diagnosis" at bounding box center [307, 73] width 68 height 13
click at [307, 98] on div "[MEDICAL_DATA]" at bounding box center [307, 91] width 68 height 14
checkbox input "true"
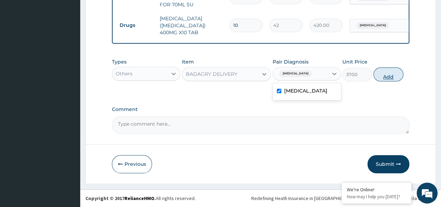
click at [379, 79] on button "Add" at bounding box center [388, 74] width 30 height 14
type input "0"
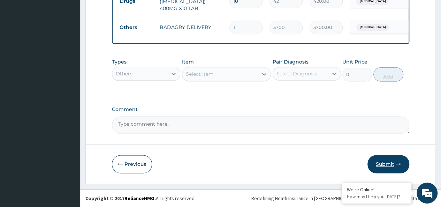
click at [387, 168] on button "Submit" at bounding box center [388, 164] width 42 height 18
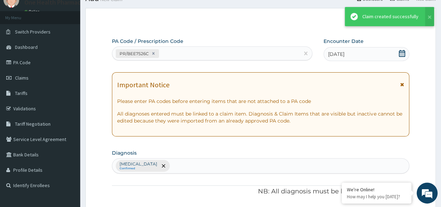
scroll to position [416, 0]
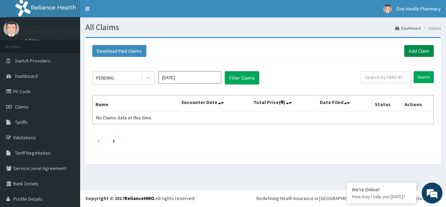
click at [404, 52] on link "Add Claim" at bounding box center [419, 51] width 30 height 12
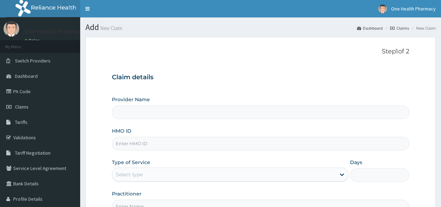
click at [120, 140] on input "HMO ID" at bounding box center [260, 144] width 297 height 14
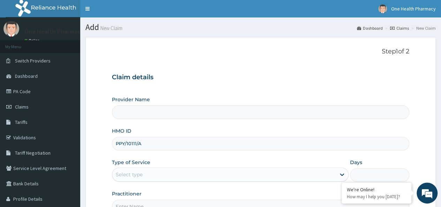
type input "PPY/10111/A"
click at [135, 169] on div "Select type" at bounding box center [223, 174] width 223 height 11
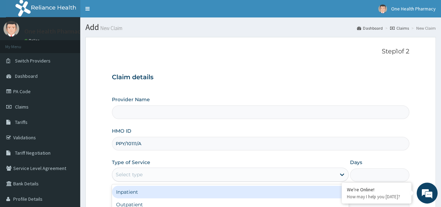
scroll to position [78, 0]
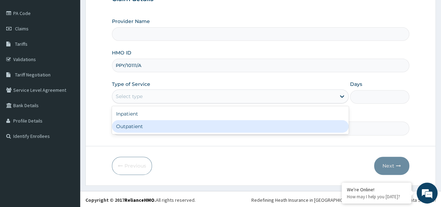
type input "OneHealth Pharmacy"
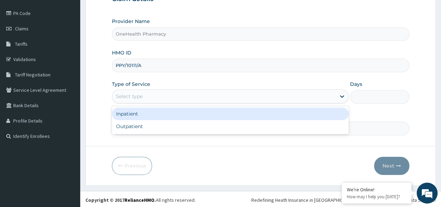
click at [142, 118] on div "Inpatient" at bounding box center [230, 113] width 237 height 13
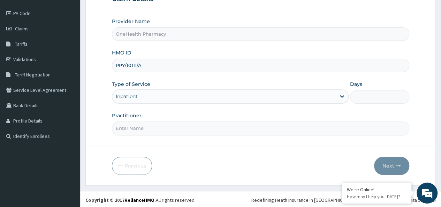
click at [134, 95] on div "Inpatient" at bounding box center [127, 96] width 22 height 7
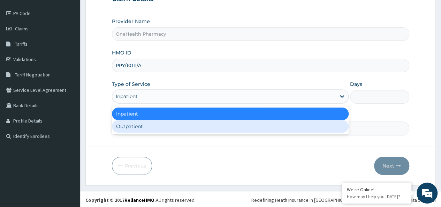
click at [137, 125] on div "Outpatient" at bounding box center [230, 126] width 237 height 13
type input "1"
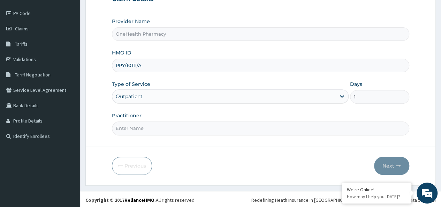
click at [138, 125] on input "Practitioner" at bounding box center [260, 128] width 297 height 14
type input "onehealth"
click at [389, 168] on button "Next" at bounding box center [391, 166] width 35 height 18
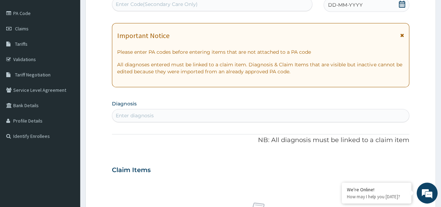
scroll to position [0, 0]
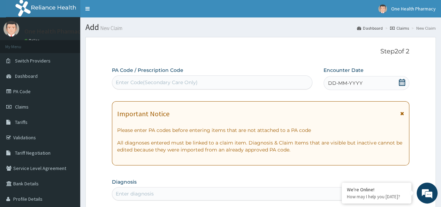
click at [171, 84] on div "Enter Code(Secondary Care Only)" at bounding box center [157, 82] width 82 height 7
paste input "PR/1F82E269"
type input "PR/1F82E269"
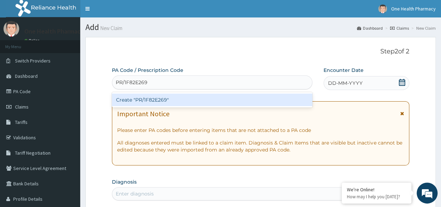
click at [204, 105] on div "Create "PR/1F82E269"" at bounding box center [212, 99] width 200 height 13
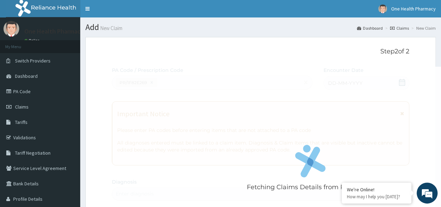
click at [312, 110] on div "Fetching Claims Details from PA Code....." at bounding box center [310, 170] width 397 height 207
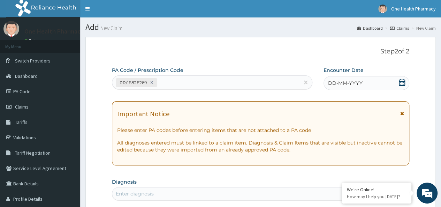
click at [376, 83] on div "DD-MM-YYYY" at bounding box center [367, 83] width 86 height 14
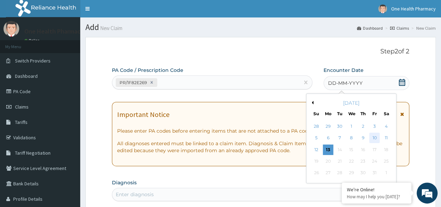
click at [376, 136] on div "10" at bounding box center [374, 138] width 10 height 10
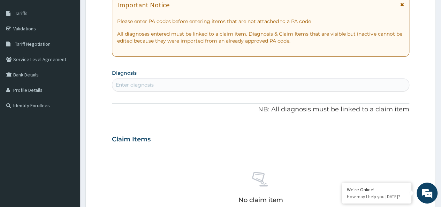
scroll to position [119, 0]
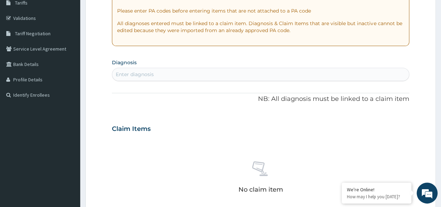
click at [267, 76] on div "Enter diagnosis" at bounding box center [260, 74] width 297 height 11
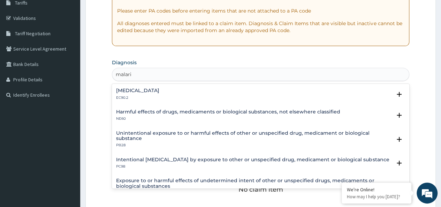
type input "[MEDICAL_DATA]"
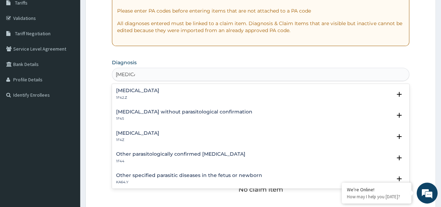
click at [157, 132] on h4 "[MEDICAL_DATA]" at bounding box center [137, 132] width 43 height 5
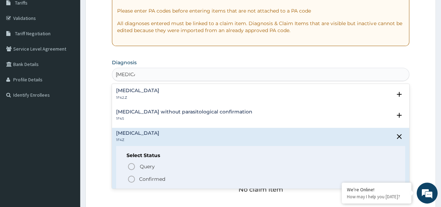
click at [150, 179] on p "Confirmed" at bounding box center [152, 178] width 26 height 7
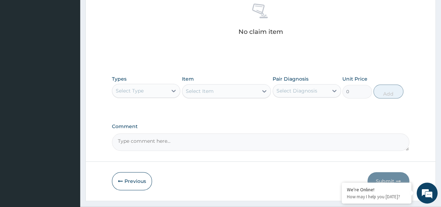
scroll to position [295, 0]
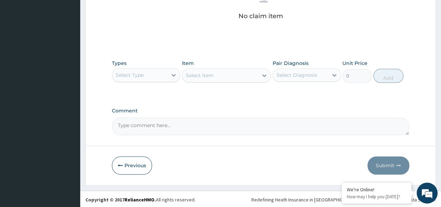
click at [144, 76] on div "Select Type" at bounding box center [139, 74] width 55 height 11
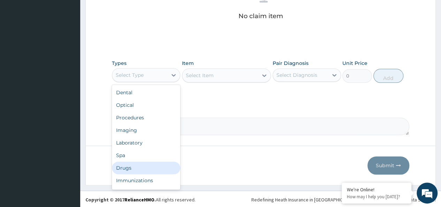
click at [139, 172] on div "Drugs" at bounding box center [146, 167] width 68 height 13
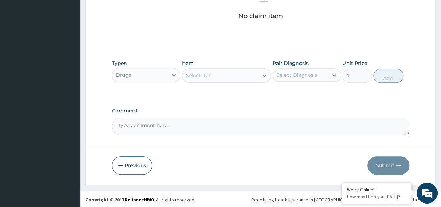
click at [227, 77] on div "Select Item" at bounding box center [220, 75] width 76 height 11
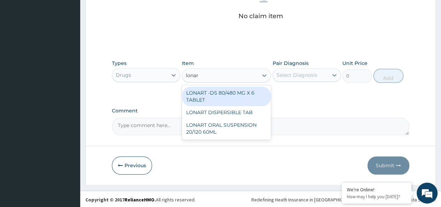
type input "lonart"
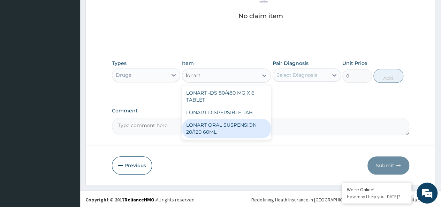
click at [247, 122] on div "LONART ORAL SUSPENSION 20/120 60ML" at bounding box center [226, 129] width 89 height 20
type input "2520"
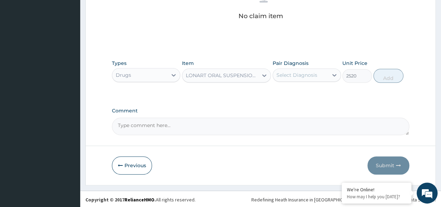
click at [295, 74] on div "Select Diagnosis" at bounding box center [296, 74] width 41 height 7
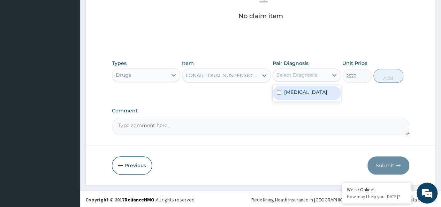
click at [312, 93] on label "Malaria, unspecified" at bounding box center [305, 92] width 43 height 7
checkbox input "true"
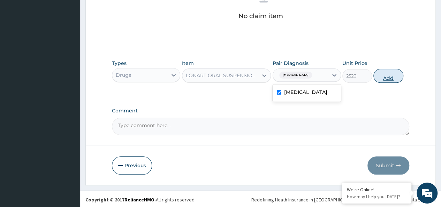
click at [387, 74] on button "Add" at bounding box center [388, 76] width 30 height 14
type input "0"
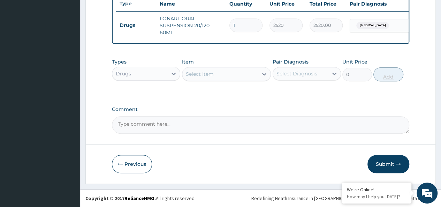
scroll to position [271, 0]
click at [221, 73] on div "Select Item" at bounding box center [220, 73] width 76 height 11
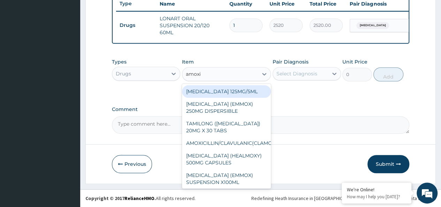
type input "amoxil"
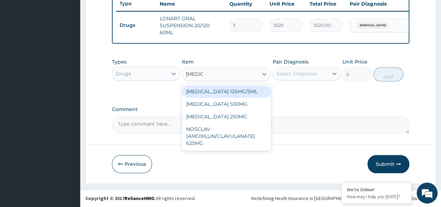
click at [218, 89] on div "[MEDICAL_DATA] 125MG/5ML" at bounding box center [226, 91] width 89 height 13
type input "1960"
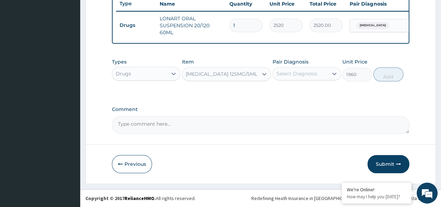
click at [289, 78] on div "Select Diagnosis" at bounding box center [300, 73] width 55 height 11
click at [324, 94] on label "Malaria, unspecified" at bounding box center [305, 90] width 43 height 7
checkbox input "true"
click at [389, 75] on button "Add" at bounding box center [388, 74] width 30 height 14
type input "0"
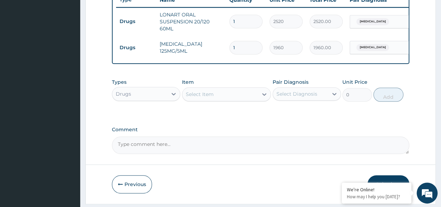
click at [206, 98] on div "Select Item" at bounding box center [200, 94] width 28 height 7
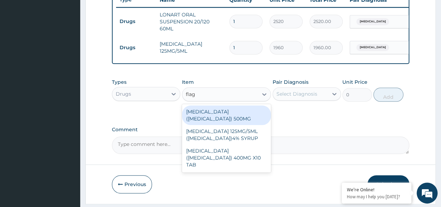
type input "flagy"
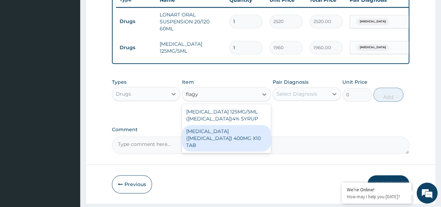
click at [231, 137] on div "METRONIDAZOLE (FLAGYL) 400MG X10 TAB" at bounding box center [226, 138] width 89 height 26
type input "42"
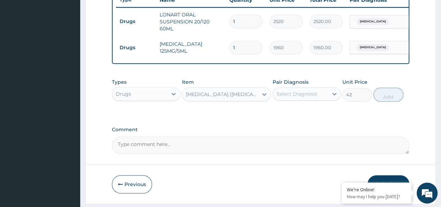
click at [296, 90] on div "Pair Diagnosis Select Diagnosis" at bounding box center [307, 89] width 68 height 23
click at [304, 97] on div "Select Diagnosis" at bounding box center [296, 93] width 41 height 7
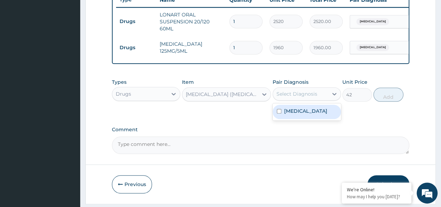
click at [323, 114] on label "Malaria, unspecified" at bounding box center [305, 110] width 43 height 7
checkbox input "true"
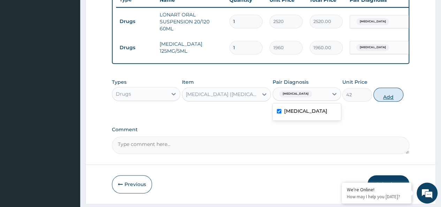
click at [381, 101] on button "Add" at bounding box center [388, 95] width 30 height 14
type input "0"
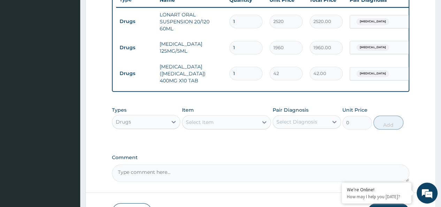
type input "0.00"
type input "2"
type input "84.00"
type input "20"
type input "840.00"
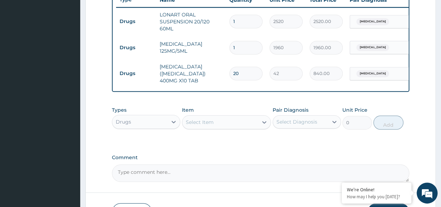
type input "20"
click at [227, 127] on div "Select Item" at bounding box center [220, 121] width 76 height 11
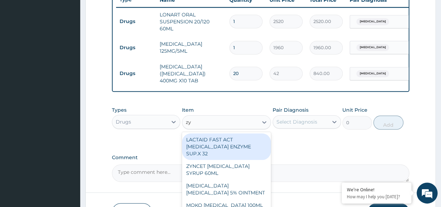
type input "zyn"
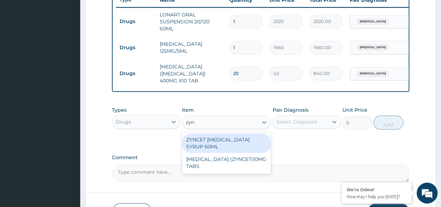
click at [258, 148] on div "ZYNCET [MEDICAL_DATA] SYRUP 60ML" at bounding box center [226, 143] width 89 height 20
type input "2240"
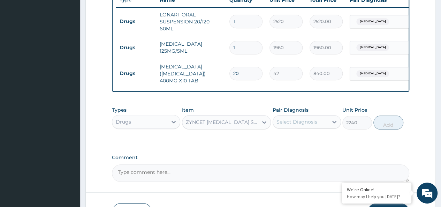
click at [310, 123] on div "Select Diagnosis" at bounding box center [296, 121] width 41 height 7
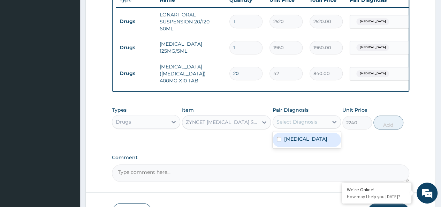
click at [324, 142] on label "[MEDICAL_DATA]" at bounding box center [305, 138] width 43 height 7
checkbox input "true"
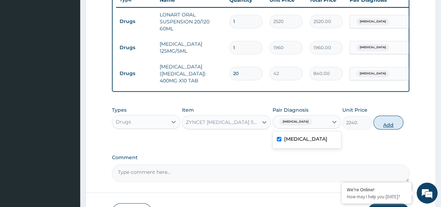
click at [385, 125] on button "Add" at bounding box center [388, 122] width 30 height 14
type input "0"
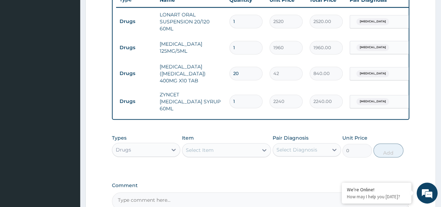
click at [151, 146] on div "Drugs" at bounding box center [139, 149] width 55 height 11
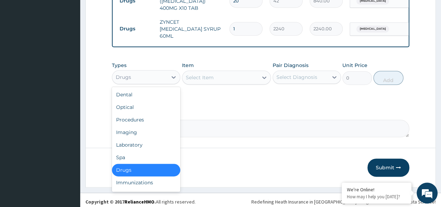
scroll to position [24, 0]
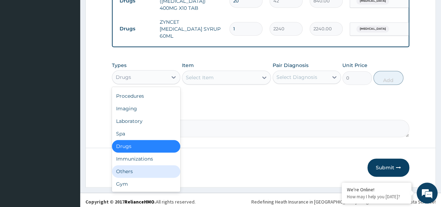
click at [128, 169] on div "Others" at bounding box center [146, 171] width 68 height 13
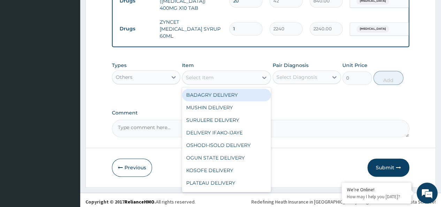
click at [211, 74] on div "Select Item" at bounding box center [200, 77] width 28 height 7
type input "bad"
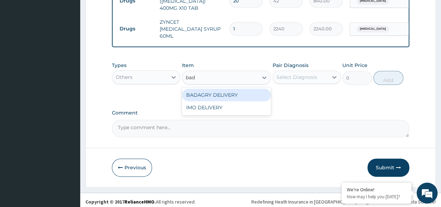
click at [232, 89] on div "BADAGRY DELIVERY" at bounding box center [226, 95] width 89 height 13
type input "3700"
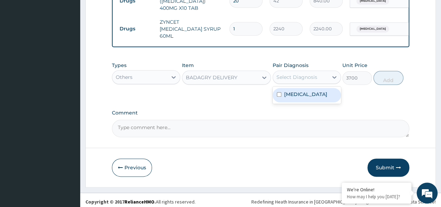
click at [316, 74] on div "Select Diagnosis" at bounding box center [296, 77] width 41 height 7
click at [321, 92] on label "[MEDICAL_DATA]" at bounding box center [305, 94] width 43 height 7
checkbox input "true"
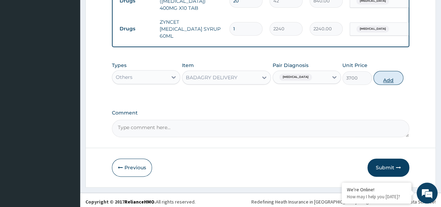
click at [387, 74] on button "Add" at bounding box center [388, 78] width 30 height 14
type input "0"
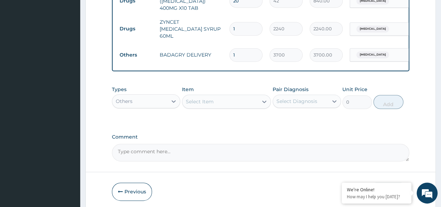
scroll to position [367, 0]
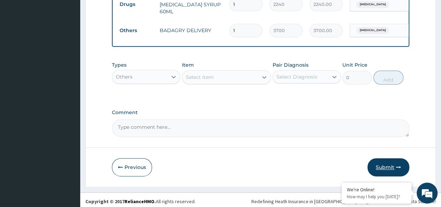
click at [390, 162] on button "Submit" at bounding box center [388, 167] width 42 height 18
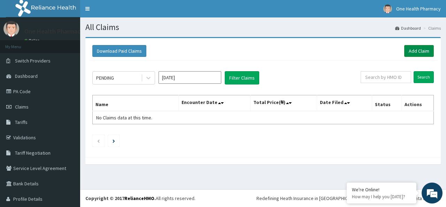
click at [413, 55] on link "Add Claim" at bounding box center [419, 51] width 30 height 12
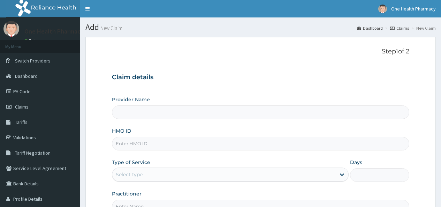
click at [128, 144] on input "HMO ID" at bounding box center [260, 144] width 297 height 14
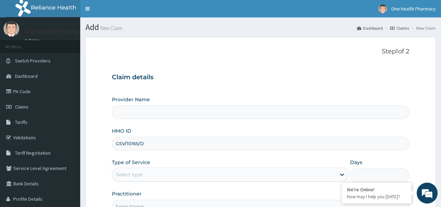
type input "GSV/10165/D"
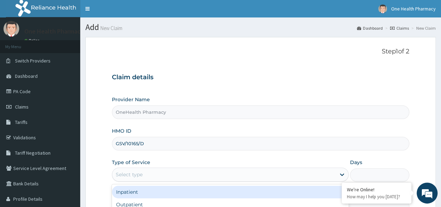
type input "OneHealth Pharmacy"
click at [132, 171] on div "Select type" at bounding box center [129, 174] width 27 height 7
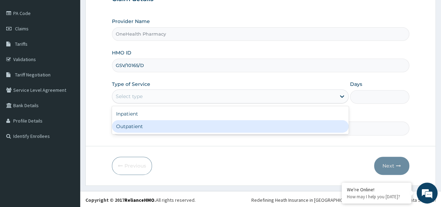
click at [130, 128] on div "Outpatient" at bounding box center [230, 126] width 237 height 13
type input "1"
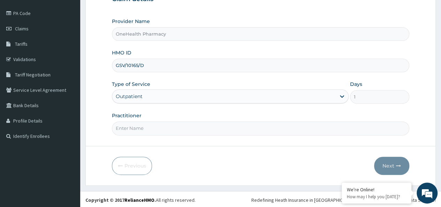
click at [144, 125] on input "Practitioner" at bounding box center [260, 128] width 297 height 14
type input "onehealth"
click at [384, 159] on button "Next" at bounding box center [391, 166] width 35 height 18
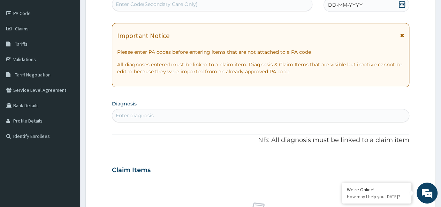
scroll to position [0, 0]
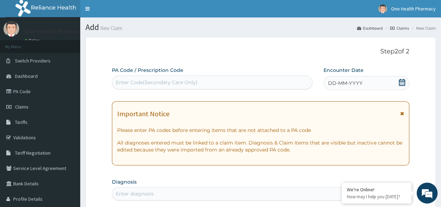
click at [144, 85] on div "Enter Code(Secondary Care Only)" at bounding box center [157, 82] width 82 height 7
paste input "PR/37D3DBE8"
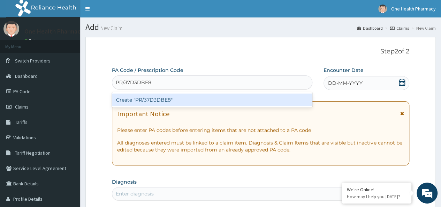
type input "PR/37D3DBE8"
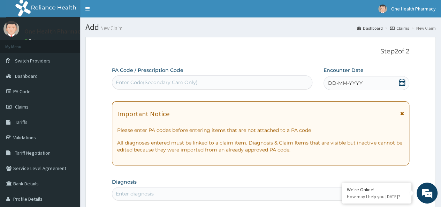
click at [176, 79] on div "Enter Code(Secondary Care Only)" at bounding box center [157, 82] width 82 height 7
paste input "PR/37D3DBE8"
type input "PR/37D3DBE8"
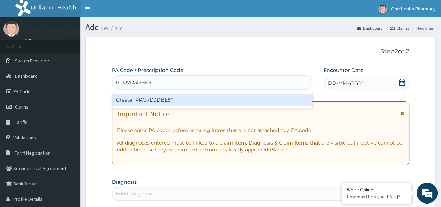
click at [181, 96] on div "Create "PR/37D3DBE8"" at bounding box center [212, 99] width 200 height 13
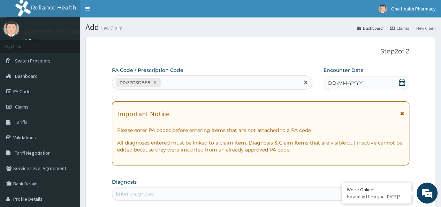
click at [360, 86] on div "DD-MM-YYYY" at bounding box center [367, 83] width 86 height 14
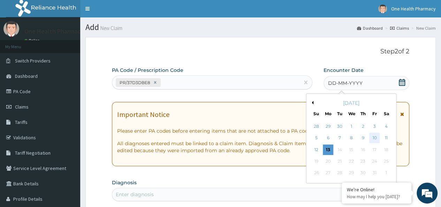
click at [376, 135] on div "10" at bounding box center [374, 138] width 10 height 10
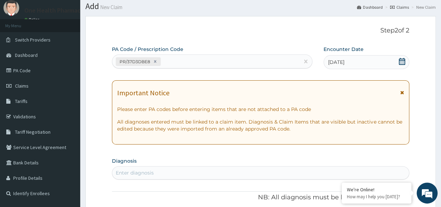
scroll to position [21, 0]
click at [273, 175] on div "Enter diagnosis" at bounding box center [260, 172] width 297 height 11
type input "malaria"
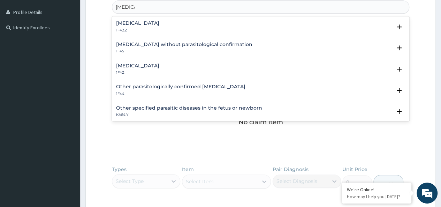
scroll to position [205, 0]
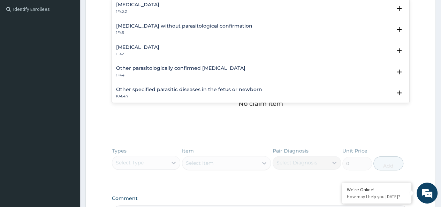
click at [153, 49] on h4 "Malaria, unspecified" at bounding box center [137, 47] width 43 height 5
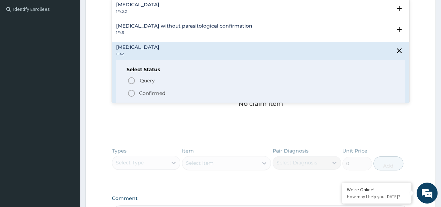
click at [156, 92] on p "Confirmed" at bounding box center [152, 93] width 26 height 7
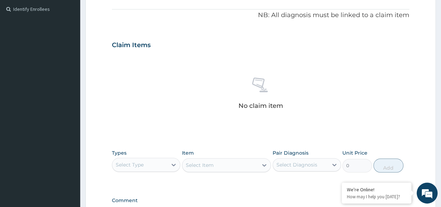
scroll to position [295, 0]
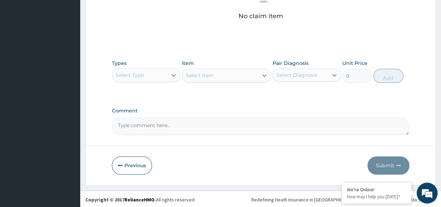
click at [140, 70] on div "Select Type" at bounding box center [139, 74] width 55 height 11
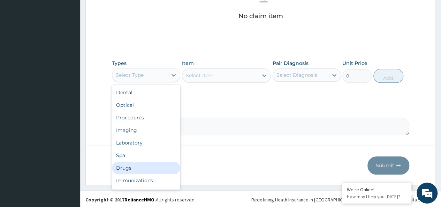
click at [131, 165] on div "Drugs" at bounding box center [146, 167] width 68 height 13
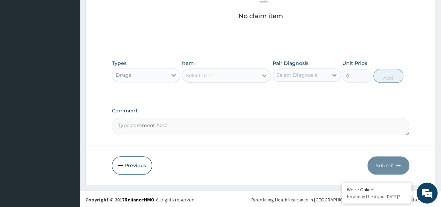
click at [205, 74] on div "Select Item" at bounding box center [200, 75] width 28 height 7
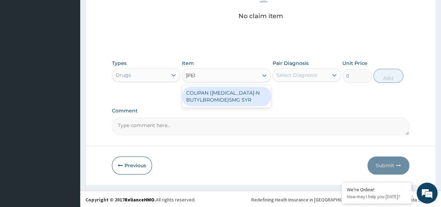
type input "colipa"
click at [218, 86] on div "COLIPAN (HYOSCINE-N BUTYLBROMIDE)5MG SYR" at bounding box center [226, 96] width 89 height 20
type input "1260"
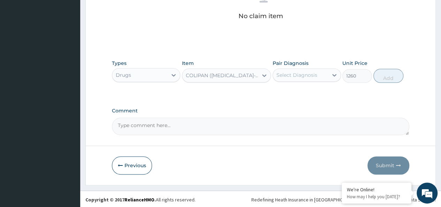
click at [331, 67] on div "Pair Diagnosis Select Diagnosis" at bounding box center [307, 71] width 68 height 23
click at [306, 72] on div "Select Diagnosis" at bounding box center [296, 74] width 41 height 7
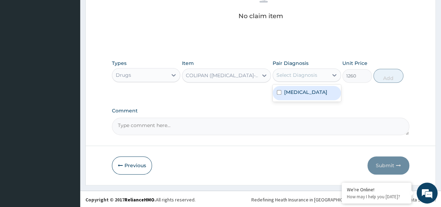
click at [312, 92] on label "[MEDICAL_DATA]" at bounding box center [305, 92] width 43 height 7
checkbox input "true"
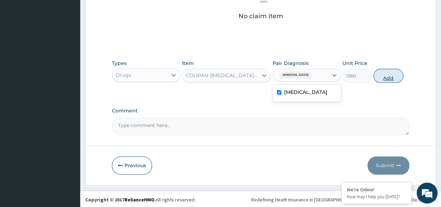
click at [396, 74] on button "Add" at bounding box center [388, 76] width 30 height 14
type input "0"
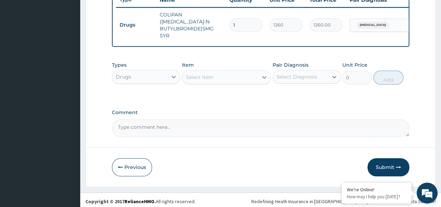
click at [218, 71] on div "Select Item" at bounding box center [220, 76] width 76 height 11
click at [207, 79] on div "Select Item" at bounding box center [220, 76] width 76 height 11
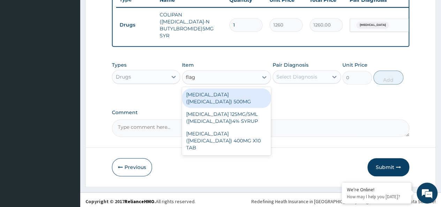
type input "flagy"
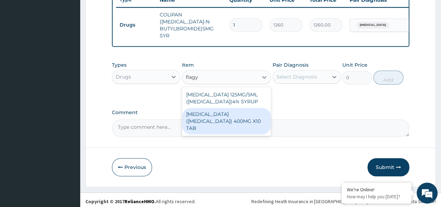
click at [236, 111] on div "[MEDICAL_DATA] ([MEDICAL_DATA]) 400MG X10 TAB" at bounding box center [226, 121] width 89 height 26
type input "42"
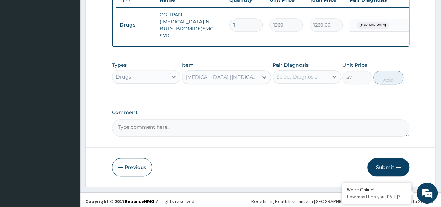
click at [293, 74] on div "Select Diagnosis" at bounding box center [296, 76] width 41 height 7
click at [312, 98] on div "[MEDICAL_DATA]" at bounding box center [307, 95] width 68 height 14
checkbox input "true"
click at [393, 67] on div "Types Drugs Item METRONIDAZOLE (FLAGYL) 400MG X10 TAB Pair Diagnosis option Mal…" at bounding box center [260, 73] width 297 height 30
click at [388, 77] on button "Add" at bounding box center [388, 77] width 30 height 14
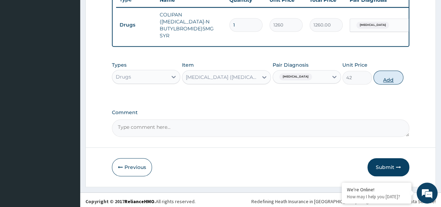
type input "0"
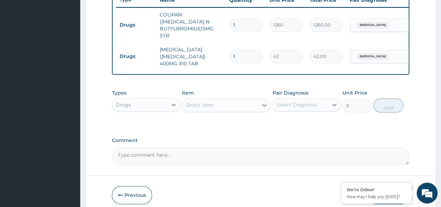
type input "0.00"
type input "2"
type input "84.00"
type input "20"
type input "840.00"
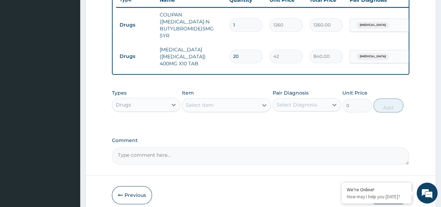
type input "20"
click at [131, 100] on div "Drugs" at bounding box center [139, 104] width 55 height 11
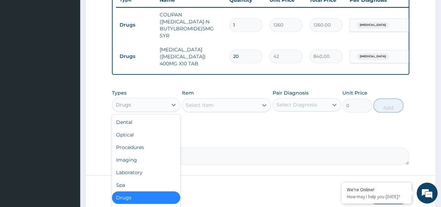
scroll to position [24, 0]
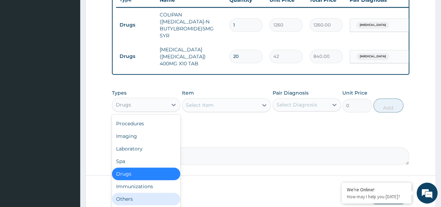
click at [133, 192] on div "Others" at bounding box center [146, 198] width 68 height 13
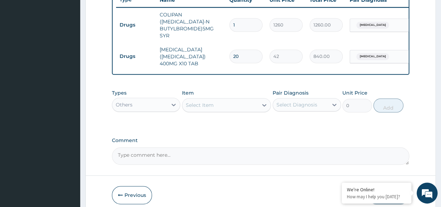
click at [202, 99] on div "Select Item" at bounding box center [220, 104] width 76 height 11
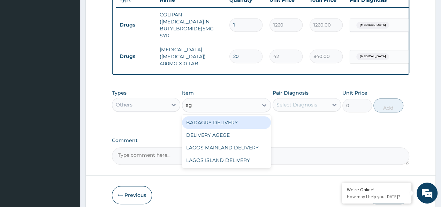
type input "age"
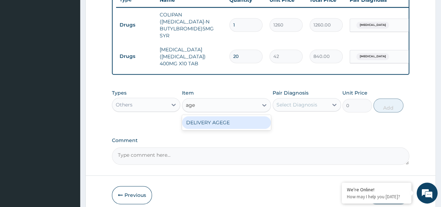
click at [217, 117] on div "DELIVERY AGEGE" at bounding box center [226, 122] width 89 height 13
type input "2500"
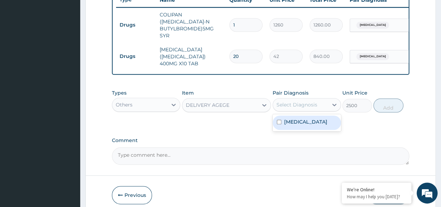
click at [300, 101] on div "Select Diagnosis" at bounding box center [296, 104] width 41 height 7
click at [317, 118] on label "[MEDICAL_DATA]" at bounding box center [305, 121] width 43 height 7
checkbox input "true"
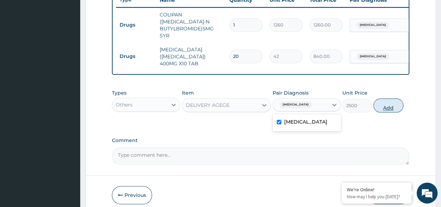
click at [396, 98] on button "Add" at bounding box center [388, 105] width 30 height 14
type input "0"
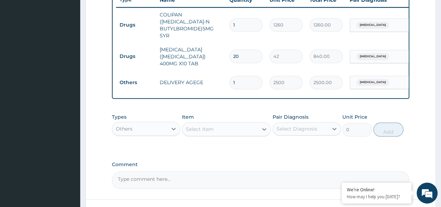
scroll to position [319, 0]
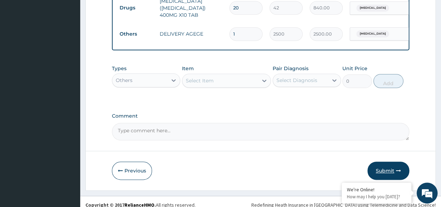
click at [378, 164] on button "Submit" at bounding box center [388, 170] width 42 height 18
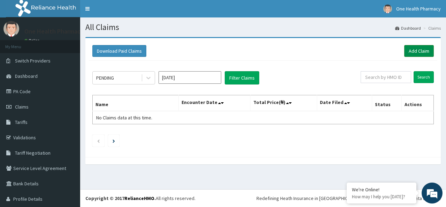
click at [419, 54] on link "Add Claim" at bounding box center [419, 51] width 30 height 12
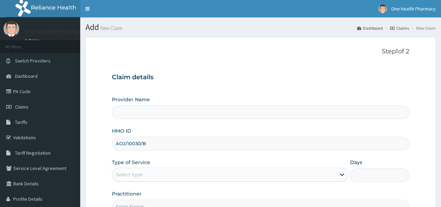
type input "AOJ/10030/B"
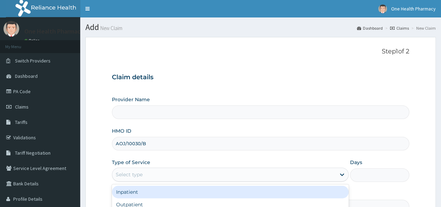
click at [137, 175] on div "Select type" at bounding box center [129, 174] width 27 height 7
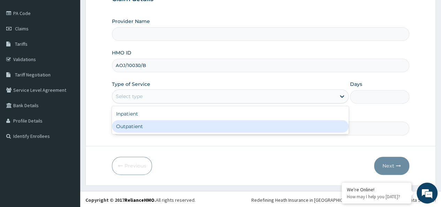
click at [135, 122] on div "Outpatient" at bounding box center [230, 126] width 237 height 13
type input "OneHealth Pharmacy"
type input "1"
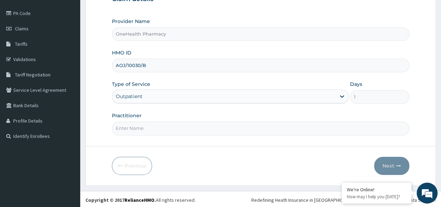
click at [142, 128] on input "Practitioner" at bounding box center [260, 128] width 297 height 14
type input "onehealth"
click at [390, 157] on button "Next" at bounding box center [391, 166] width 35 height 18
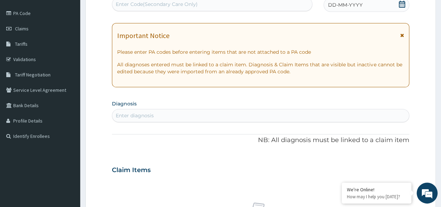
scroll to position [0, 0]
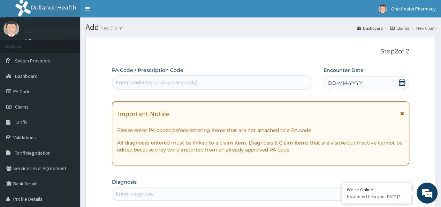
click at [123, 79] on div "Enter Code(Secondary Care Only)" at bounding box center [157, 82] width 82 height 7
paste input "PR/EF5AA681"
type input "PR/EF5AA681"
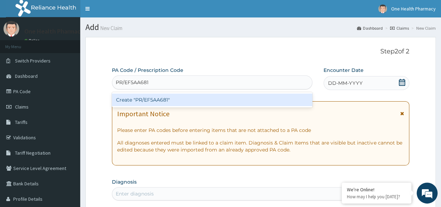
click at [212, 97] on div "Create "PR/EF5AA681"" at bounding box center [212, 99] width 200 height 13
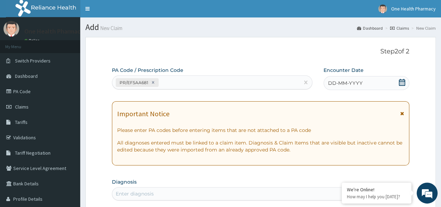
click at [352, 85] on span "DD-MM-YYYY" at bounding box center [345, 82] width 35 height 7
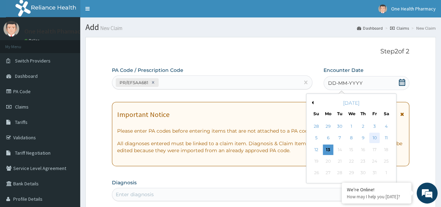
click at [372, 140] on div "10" at bounding box center [374, 138] width 10 height 10
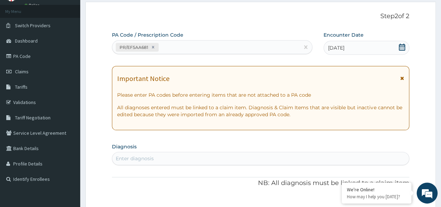
scroll to position [36, 0]
click at [146, 154] on div "Enter diagnosis" at bounding box center [260, 157] width 297 height 11
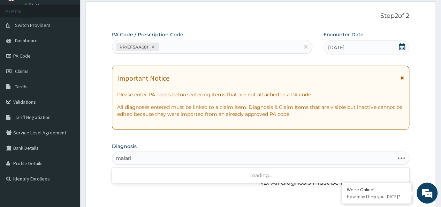
type input "malaria"
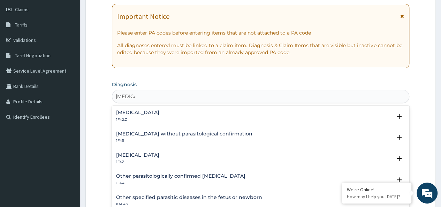
scroll to position [103, 0]
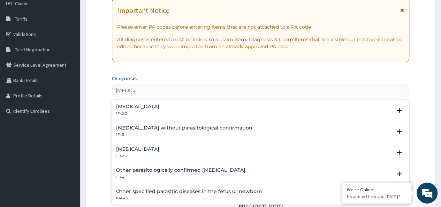
click at [144, 147] on h4 "Malaria, unspecified" at bounding box center [137, 148] width 43 height 5
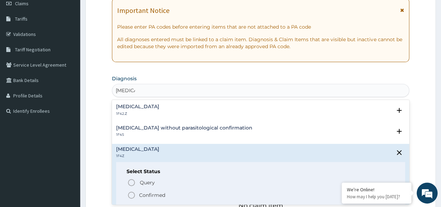
click at [146, 196] on p "Confirmed" at bounding box center [152, 194] width 26 height 7
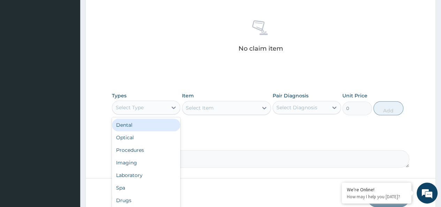
click at [142, 107] on div "Select Type" at bounding box center [130, 107] width 28 height 7
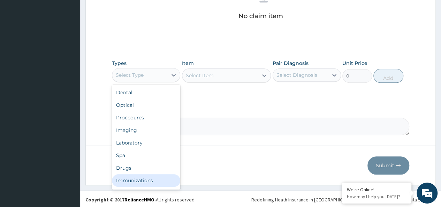
click at [126, 173] on div "Drugs" at bounding box center [146, 167] width 68 height 13
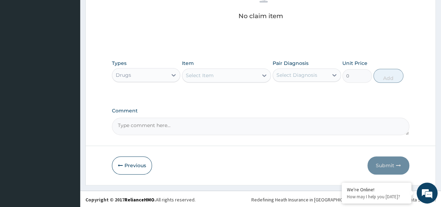
click at [218, 73] on div "Select Item" at bounding box center [220, 75] width 76 height 11
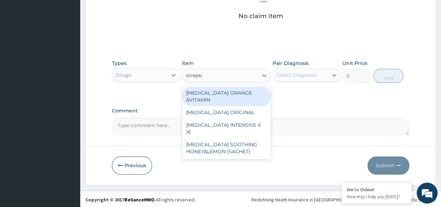
type input "strepsil"
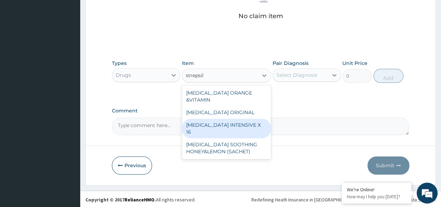
click at [232, 120] on div "STREPSILS INTENSIVE X 16" at bounding box center [226, 129] width 89 height 20
type input "284.375"
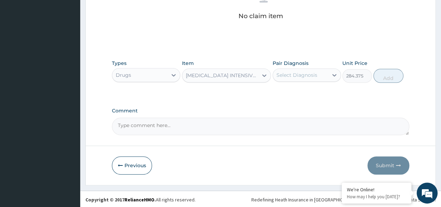
click at [298, 82] on div "Types Drugs Item option STREPSILS INTENSIVE X 16, selected. Select is focused ,…" at bounding box center [260, 71] width 297 height 30
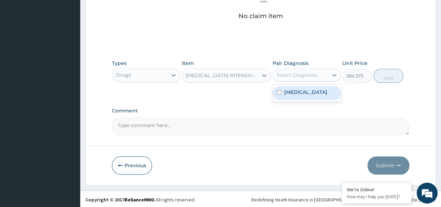
click at [309, 76] on div "Select Diagnosis" at bounding box center [296, 74] width 41 height 7
click at [323, 86] on div "Malaria, unspecified" at bounding box center [307, 93] width 68 height 14
checkbox input "true"
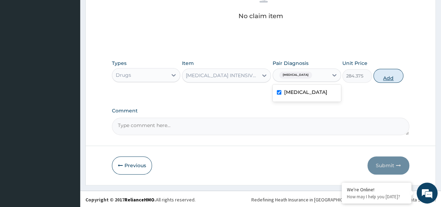
click at [383, 79] on button "Add" at bounding box center [388, 76] width 30 height 14
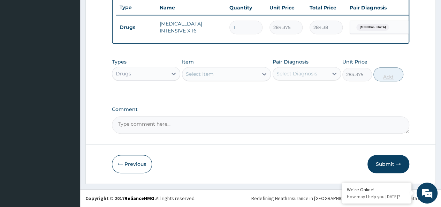
type input "0"
type input "0.00"
type input "2"
type input "568.75"
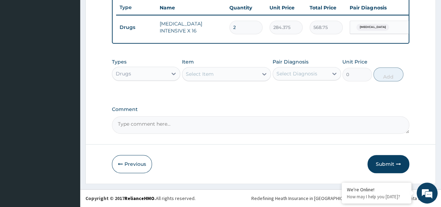
type input "20"
type input "5687.50"
type input "20"
click at [218, 75] on div "Select Item" at bounding box center [220, 73] width 76 height 11
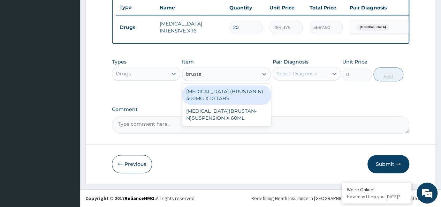
type input "brustan"
click at [212, 101] on div "IBUPROFEN (BRUSTAN N) 400MG X 10 TABS" at bounding box center [226, 95] width 89 height 20
type input "63"
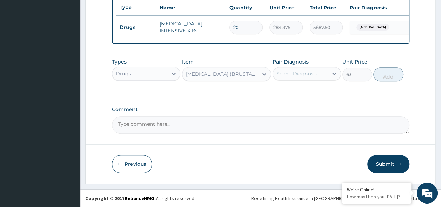
click at [316, 59] on div "Pair Diagnosis Select Diagnosis" at bounding box center [307, 69] width 68 height 23
click at [311, 76] on div "Select Diagnosis" at bounding box center [296, 73] width 41 height 7
click at [330, 96] on div "Malaria, unspecified" at bounding box center [307, 91] width 68 height 14
checkbox input "true"
click at [384, 81] on button "Add" at bounding box center [388, 74] width 30 height 14
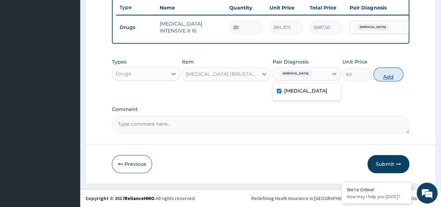
type input "0"
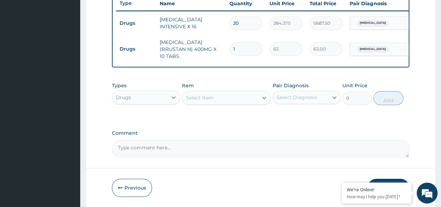
type input "0.00"
type input "2"
type input "126.00"
type input "20"
type input "1260.00"
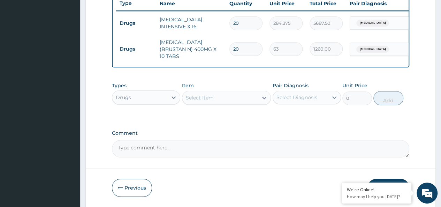
type input "20"
click at [222, 100] on div "Select Item" at bounding box center [220, 97] width 76 height 11
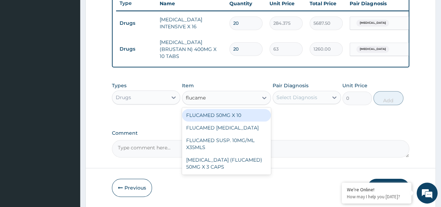
type input "flucamed"
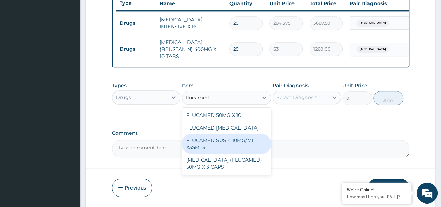
click at [231, 143] on div "FLUCAMED SUSP. 10MG/ML X35MLS" at bounding box center [226, 144] width 89 height 20
type input "3080"
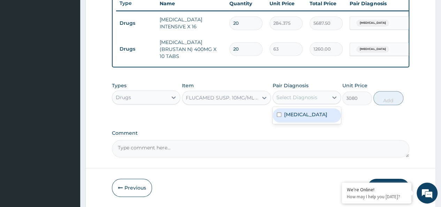
click at [316, 96] on div "Select Diagnosis" at bounding box center [296, 97] width 41 height 7
click at [325, 116] on label "Malaria, unspecified" at bounding box center [305, 114] width 43 height 7
checkbox input "true"
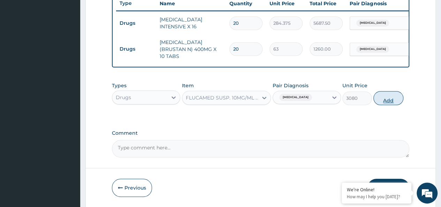
click at [401, 94] on button "Add" at bounding box center [388, 98] width 30 height 14
type input "0"
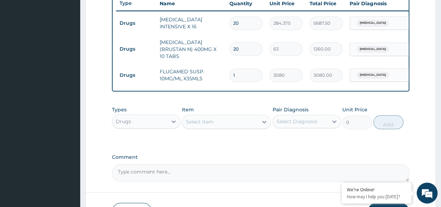
scroll to position [315, 0]
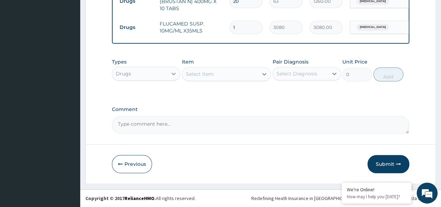
click at [169, 74] on div at bounding box center [173, 73] width 13 height 13
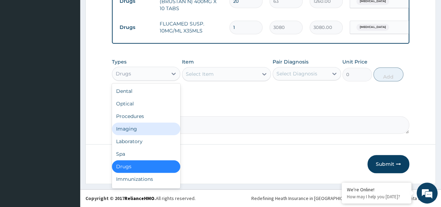
scroll to position [24, 0]
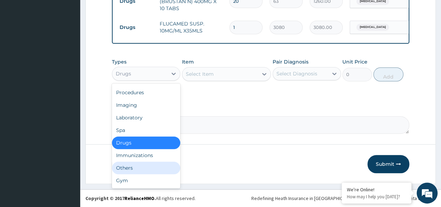
click at [132, 167] on div "Others" at bounding box center [146, 167] width 68 height 13
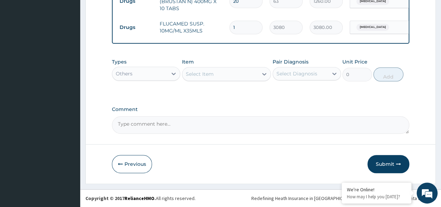
click at [225, 69] on div "Select Item" at bounding box center [220, 73] width 76 height 11
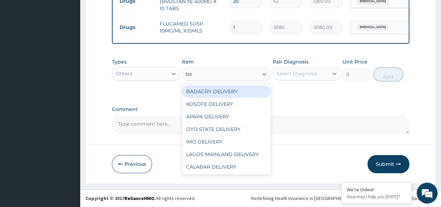
type input "bad"
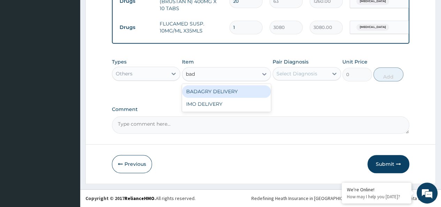
click at [231, 90] on div "BADAGRY DELIVERY" at bounding box center [226, 91] width 89 height 13
type input "3700"
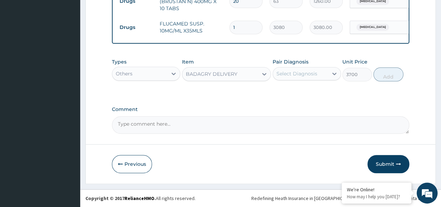
click at [304, 78] on div "Select Diagnosis" at bounding box center [300, 73] width 55 height 11
click at [322, 95] on div "Malaria, unspecified" at bounding box center [307, 91] width 68 height 14
checkbox input "true"
click at [388, 70] on button "Add" at bounding box center [388, 74] width 30 height 14
type input "0"
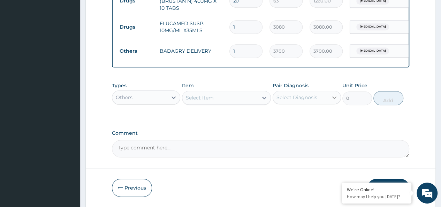
scroll to position [340, 0]
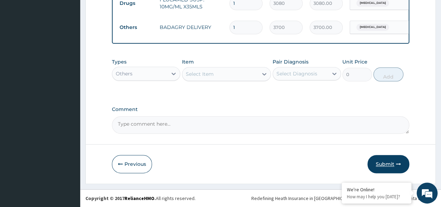
click at [378, 162] on button "Submit" at bounding box center [388, 164] width 42 height 18
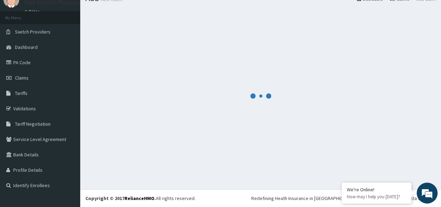
scroll to position [29, 0]
click at [378, 162] on div at bounding box center [260, 96] width 350 height 176
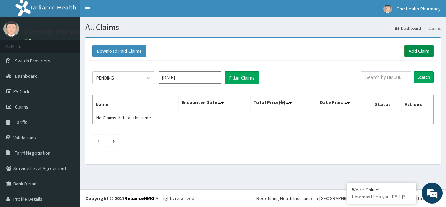
click at [417, 48] on link "Add Claim" at bounding box center [419, 51] width 30 height 12
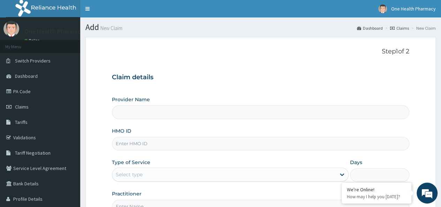
type input "OneHealth Pharmacy"
click at [190, 148] on input "HMO ID" at bounding box center [260, 144] width 297 height 14
paste input "JAR/10034/A"
type input "JAR/10034/A"
click at [161, 171] on div "Select type" at bounding box center [223, 174] width 223 height 11
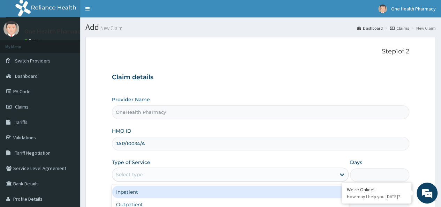
scroll to position [78, 0]
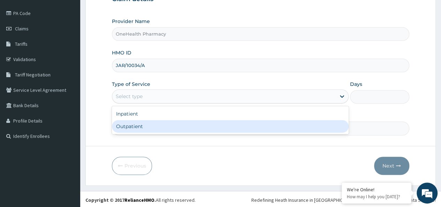
click at [132, 123] on div "Outpatient" at bounding box center [230, 126] width 237 height 13
type input "1"
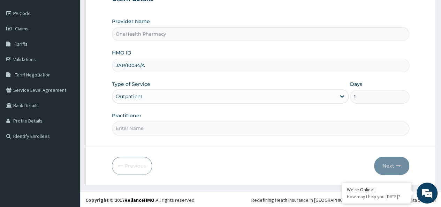
click at [137, 128] on input "Practitioner" at bounding box center [260, 128] width 297 height 14
type input "onehealth"
click at [392, 158] on button "Next" at bounding box center [391, 166] width 35 height 18
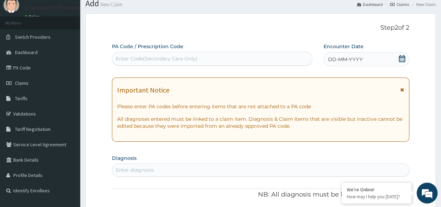
scroll to position [0, 0]
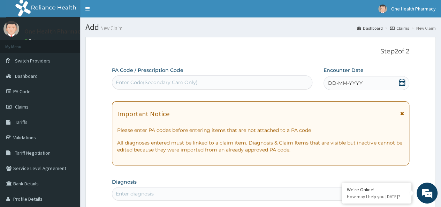
click at [127, 86] on div "Enter Code(Secondary Care Only)" at bounding box center [211, 82] width 199 height 11
paste input "PR/AFB73776"
type input "PR/AFB73776"
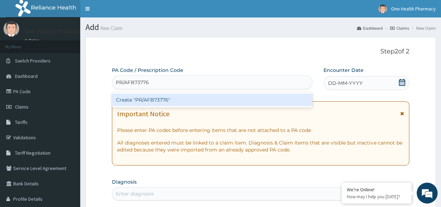
click at [190, 102] on div "Create "PR/AFB73776"" at bounding box center [212, 99] width 200 height 13
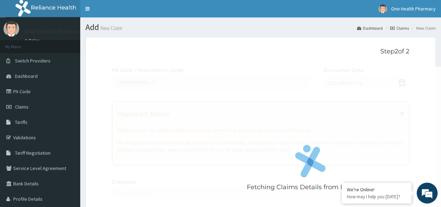
click at [365, 82] on div "Fetching Claims Details from PA Code....." at bounding box center [310, 170] width 397 height 207
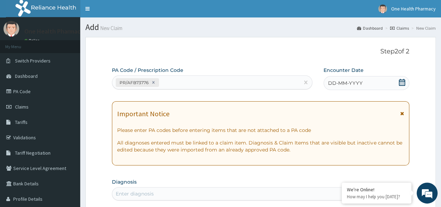
click at [367, 83] on div "DD-MM-YYYY" at bounding box center [367, 83] width 86 height 14
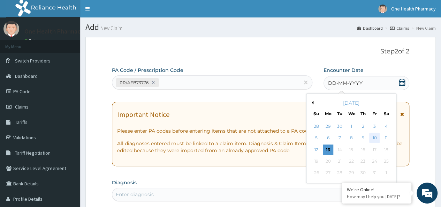
click at [376, 140] on div "10" at bounding box center [374, 138] width 10 height 10
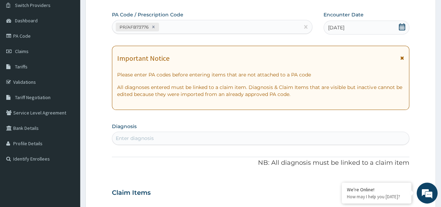
scroll to position [58, 0]
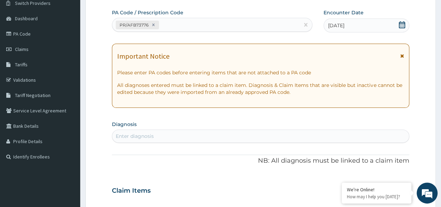
click at [186, 140] on div "Enter diagnosis" at bounding box center [260, 135] width 297 height 11
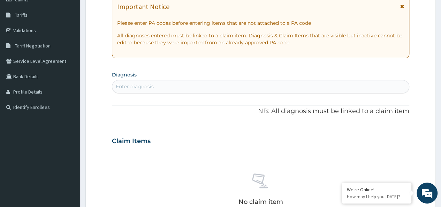
scroll to position [108, 0]
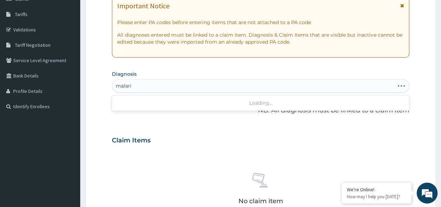
type input "malaria"
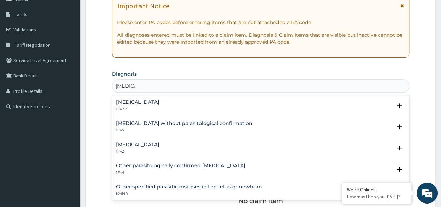
click at [135, 144] on h4 "Malaria, unspecified" at bounding box center [137, 144] width 43 height 5
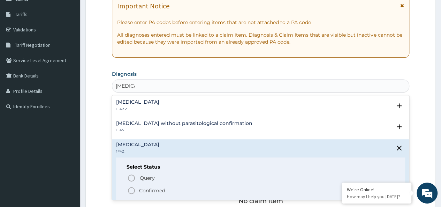
click at [147, 189] on p "Confirmed" at bounding box center [152, 190] width 26 height 7
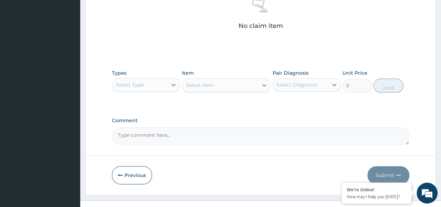
scroll to position [295, 0]
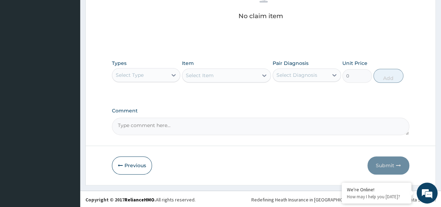
click at [142, 78] on div "Select Type" at bounding box center [139, 74] width 55 height 11
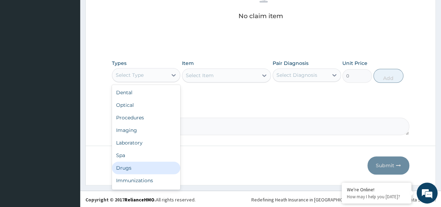
click at [134, 162] on div "Drugs" at bounding box center [146, 167] width 68 height 13
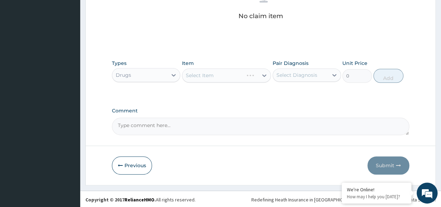
click at [202, 73] on div "Select Item" at bounding box center [226, 75] width 89 height 14
click at [198, 70] on div "Select Item" at bounding box center [220, 75] width 76 height 11
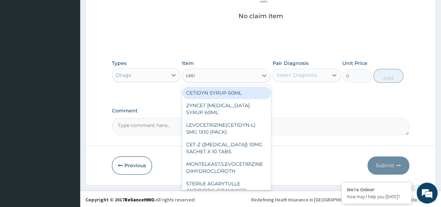
type input "cetir"
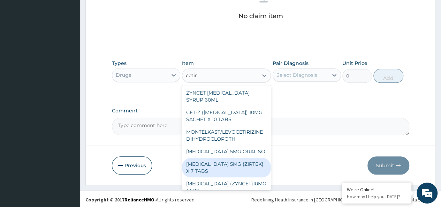
scroll to position [35, 0]
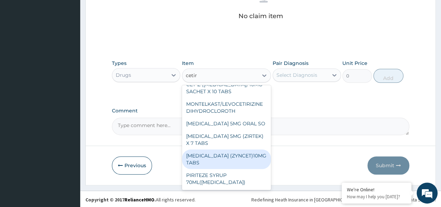
click at [231, 153] on div "CETIRIZINE (ZYNCET)10MG TABS" at bounding box center [226, 159] width 89 height 20
type input "119"
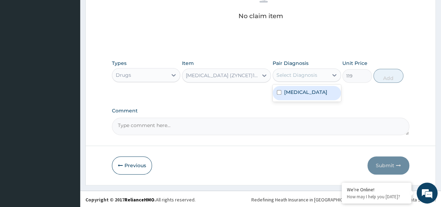
click at [312, 76] on div "Select Diagnosis" at bounding box center [296, 74] width 41 height 7
click at [321, 96] on div "Malaria, unspecified" at bounding box center [307, 93] width 68 height 14
checkbox input "true"
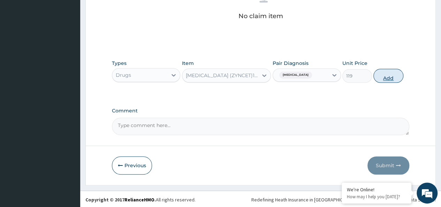
click at [388, 70] on button "Add" at bounding box center [388, 76] width 30 height 14
type input "0"
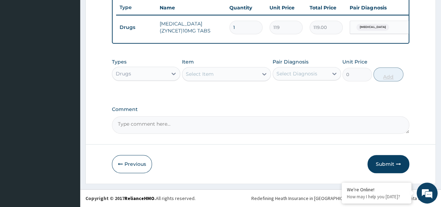
type input "10"
type input "1190.00"
type input "10"
click at [250, 73] on div "Select Item" at bounding box center [220, 73] width 76 height 11
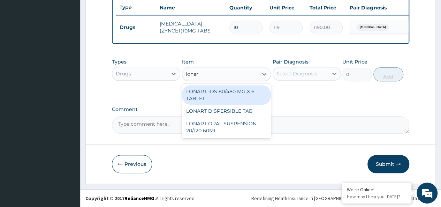
type input "lonart"
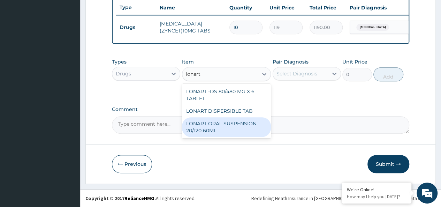
click at [232, 126] on div "LONART ORAL SUSPENSION 20/120 60ML" at bounding box center [226, 127] width 89 height 20
type input "2520"
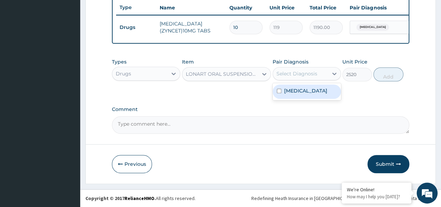
click at [298, 72] on div "Select Diagnosis" at bounding box center [296, 73] width 41 height 7
click at [311, 91] on label "Malaria, unspecified" at bounding box center [305, 90] width 43 height 7
checkbox input "true"
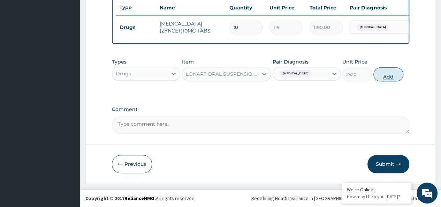
click at [389, 75] on button "Add" at bounding box center [388, 74] width 30 height 14
type input "0"
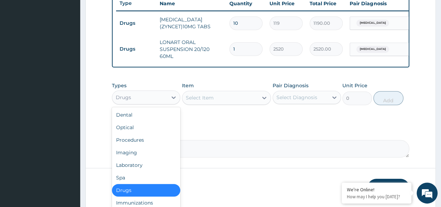
click at [153, 103] on div "Drugs" at bounding box center [139, 97] width 55 height 11
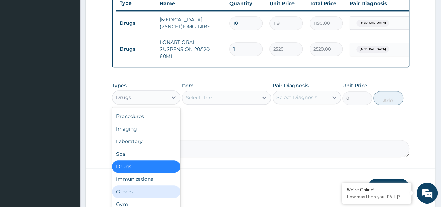
click at [126, 193] on div "Others" at bounding box center [146, 191] width 68 height 13
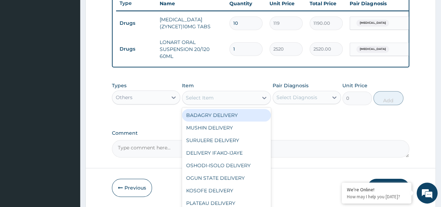
click at [218, 105] on div "Select Item" at bounding box center [226, 98] width 89 height 14
type input "bad"
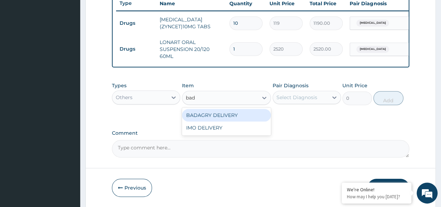
click at [242, 116] on div "BADAGRY DELIVERY" at bounding box center [226, 115] width 89 height 13
type input "3700"
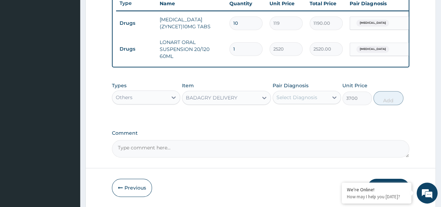
click at [299, 101] on div "Select Diagnosis" at bounding box center [296, 97] width 41 height 7
click at [308, 115] on div "Malaria, unspecified" at bounding box center [307, 115] width 68 height 14
checkbox input "true"
click at [388, 105] on button "Add" at bounding box center [388, 98] width 30 height 14
type input "0"
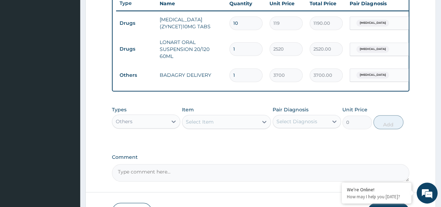
scroll to position [319, 0]
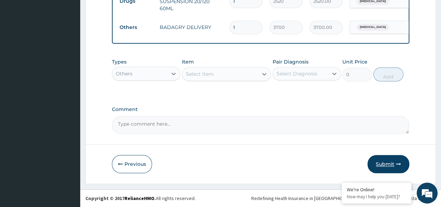
click at [379, 157] on button "Submit" at bounding box center [388, 164] width 42 height 18
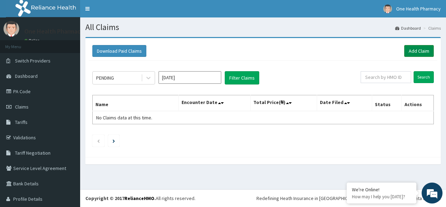
click at [416, 49] on link "Add Claim" at bounding box center [419, 51] width 30 height 12
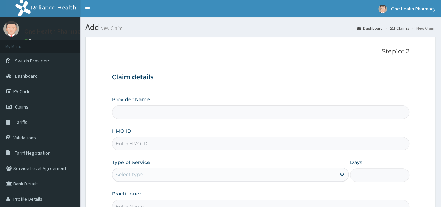
click at [129, 143] on input "HMO ID" at bounding box center [260, 144] width 297 height 14
paste input "GSV/11643/A"
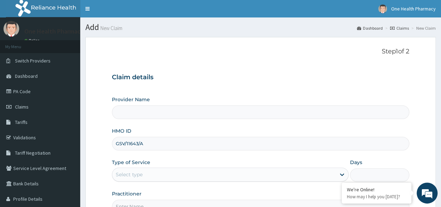
type input "GSV/11643/A"
click at [128, 182] on div "Provider Name HMO ID GSV/11643/A Type of Service Select type Days Practitioner" at bounding box center [260, 154] width 297 height 117
type input "OneHealth Pharmacy"
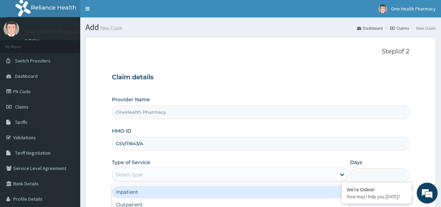
click at [127, 176] on div "Select type" at bounding box center [129, 174] width 27 height 7
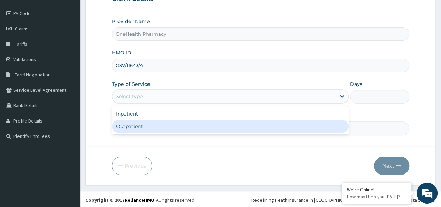
click at [130, 122] on div "Outpatient" at bounding box center [230, 126] width 237 height 13
type input "1"
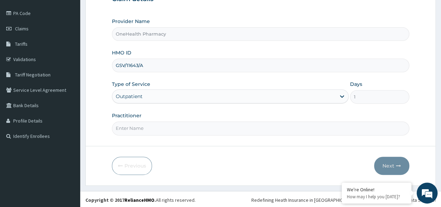
click at [140, 128] on input "Practitioner" at bounding box center [260, 128] width 297 height 14
type input "onehealth"
click at [395, 166] on button "Next" at bounding box center [391, 166] width 35 height 18
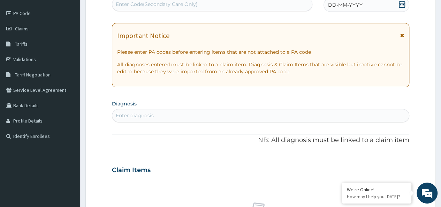
scroll to position [0, 0]
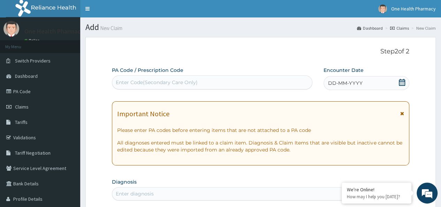
click at [131, 84] on div "Enter Code(Secondary Care Only)" at bounding box center [157, 82] width 82 height 7
paste input "PR/FBB6CC7B"
type input "PR/FBB6CC7B"
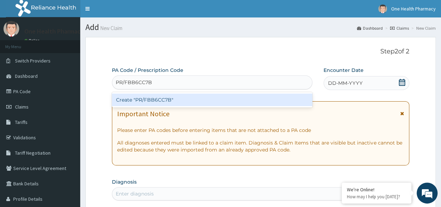
click at [183, 97] on div "Create "PR/FBB6CC7B"" at bounding box center [212, 99] width 200 height 13
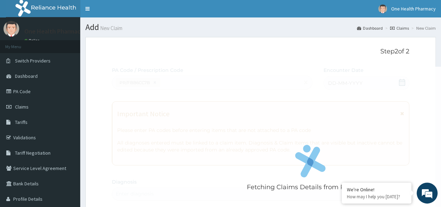
click at [354, 83] on div "Fetching Claims Details from PA Code....." at bounding box center [310, 170] width 397 height 207
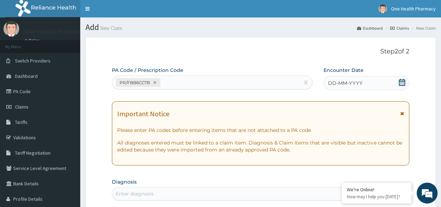
click at [360, 83] on span "DD-MM-YYYY" at bounding box center [345, 82] width 35 height 7
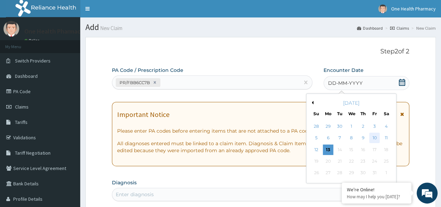
click at [374, 139] on div "10" at bounding box center [374, 138] width 10 height 10
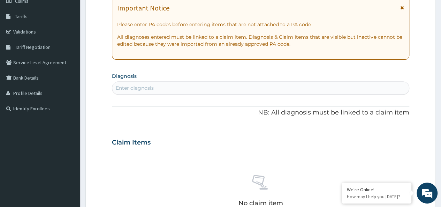
scroll to position [114, 0]
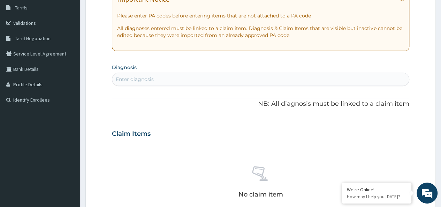
click at [179, 81] on div "Enter diagnosis" at bounding box center [260, 79] width 297 height 11
type input "malaria"
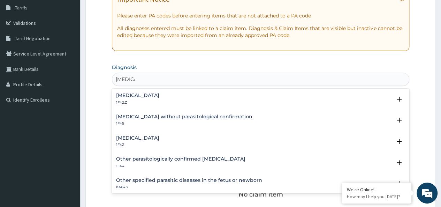
click at [138, 139] on h4 "Malaria, unspecified" at bounding box center [137, 137] width 43 height 5
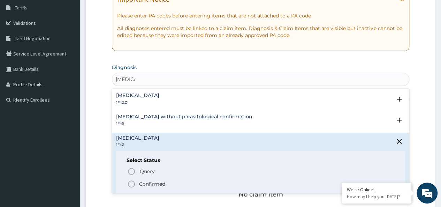
click at [151, 184] on p "Confirmed" at bounding box center [152, 183] width 26 height 7
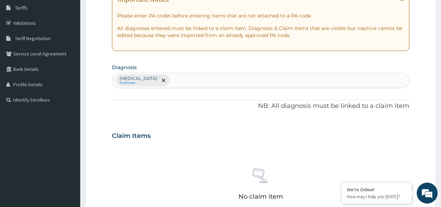
scroll to position [295, 0]
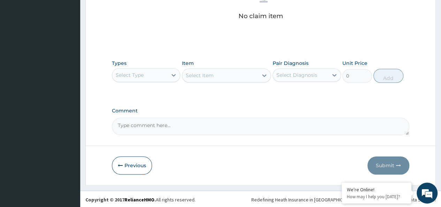
click at [149, 76] on div "Select Type" at bounding box center [139, 74] width 55 height 11
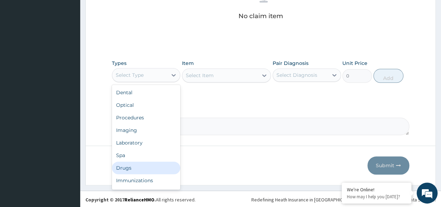
click at [126, 164] on div "Drugs" at bounding box center [146, 167] width 68 height 13
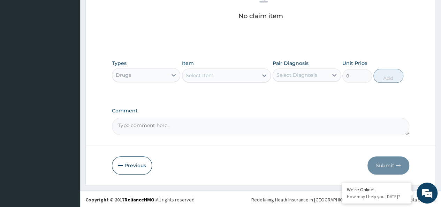
click at [211, 70] on div "Select Item" at bounding box center [220, 75] width 76 height 11
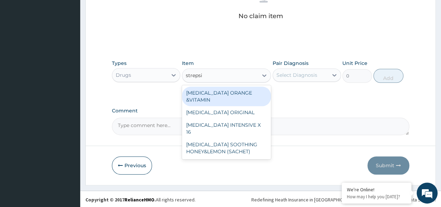
type input "strepsil"
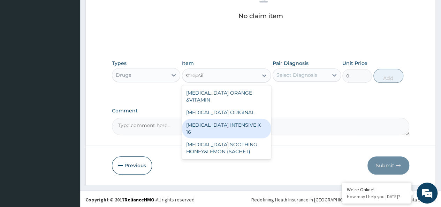
click at [236, 119] on div "STREPSILS INTENSIVE X 16" at bounding box center [226, 129] width 89 height 20
type input "284.375"
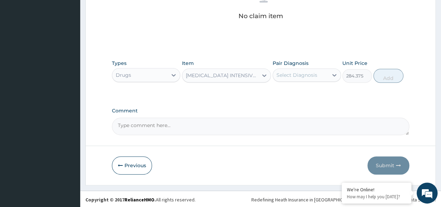
click at [295, 71] on div "Select Diagnosis" at bounding box center [296, 74] width 41 height 7
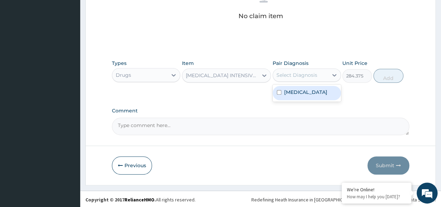
click at [311, 92] on label "Malaria, unspecified" at bounding box center [305, 92] width 43 height 7
checkbox input "true"
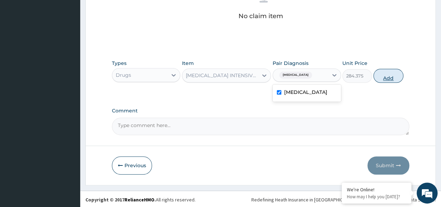
click at [385, 69] on button "Add" at bounding box center [388, 76] width 30 height 14
type input "0"
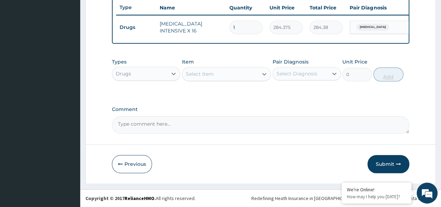
scroll to position [267, 0]
type input "0.00"
type input "2"
type input "568.75"
type input "20"
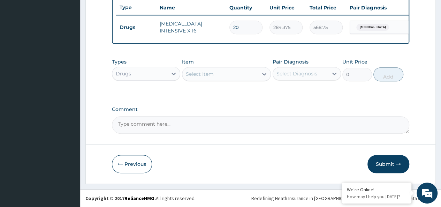
type input "5687.50"
type input "20"
click at [190, 66] on div "Item Select Item" at bounding box center [226, 69] width 89 height 23
click at [191, 72] on div "Select Item" at bounding box center [200, 73] width 28 height 7
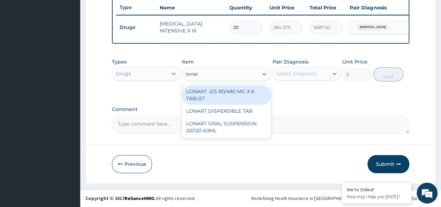
type input "lonart"
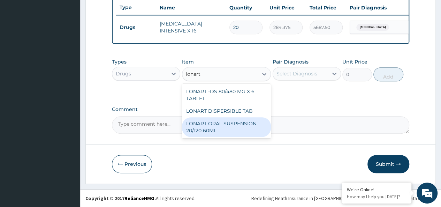
click at [236, 125] on div "LONART ORAL SUSPENSION 20/120 60ML" at bounding box center [226, 127] width 89 height 20
type input "2520"
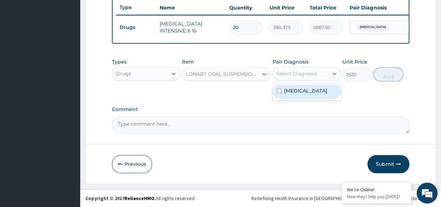
click at [315, 70] on div "Select Diagnosis" at bounding box center [300, 73] width 55 height 11
click at [320, 89] on label "Malaria, unspecified" at bounding box center [305, 90] width 43 height 7
checkbox input "true"
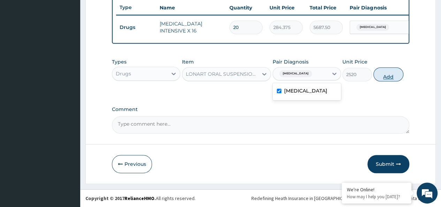
click at [377, 74] on button "Add" at bounding box center [388, 74] width 30 height 14
type input "0"
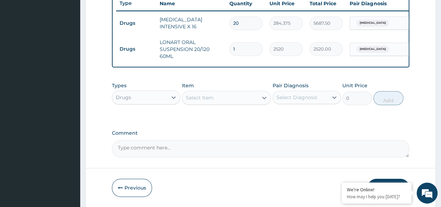
click at [212, 101] on div "Select Item" at bounding box center [200, 97] width 28 height 7
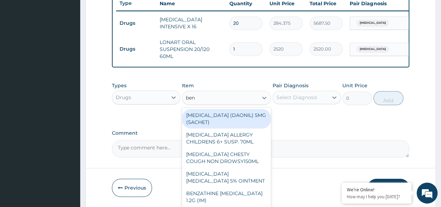
type input "beny"
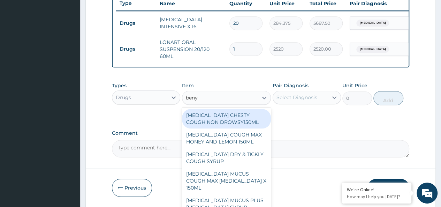
click at [231, 126] on div "BENYLIN CHESTY COUGH NON DROWSY150ML" at bounding box center [226, 119] width 89 height 20
type input "9450"
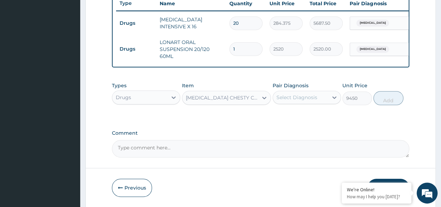
click at [299, 100] on div "Select Diagnosis" at bounding box center [296, 97] width 41 height 7
click at [313, 115] on div "Malaria, unspecified" at bounding box center [307, 115] width 68 height 14
checkbox input "true"
click at [390, 98] on button "Add" at bounding box center [388, 98] width 30 height 14
type input "0"
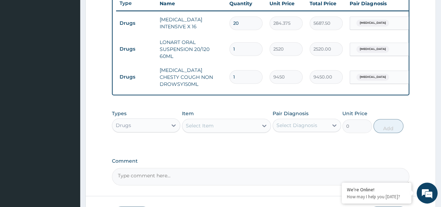
click at [103, 130] on form "Step 2 of 2 PA Code / Prescription Code PR/FBB6CC7B Encounter Date 10-10-2025 I…" at bounding box center [260, 2] width 350 height 465
click at [132, 128] on div "Drugs" at bounding box center [139, 125] width 55 height 11
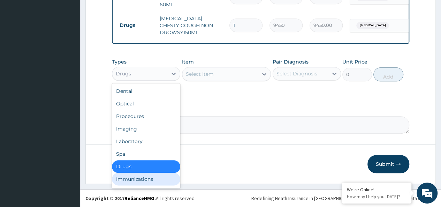
scroll to position [24, 0]
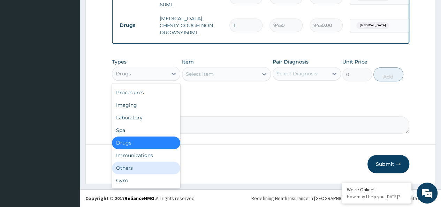
click at [129, 172] on div "Others" at bounding box center [146, 167] width 68 height 13
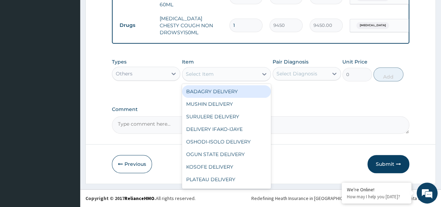
click at [206, 70] on div "Select Item" at bounding box center [220, 73] width 76 height 11
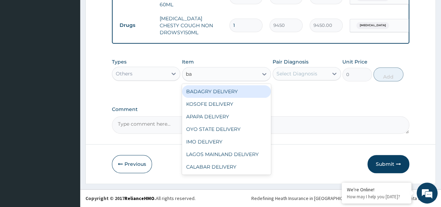
type input "bad"
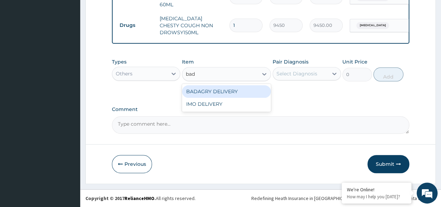
click at [243, 90] on div "BADAGRY DELIVERY" at bounding box center [226, 91] width 89 height 13
type input "3700"
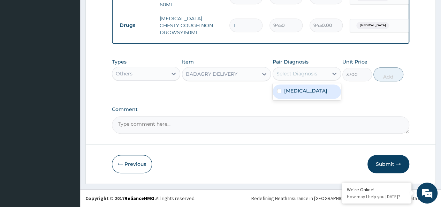
click at [300, 80] on div "Select Diagnosis" at bounding box center [307, 73] width 68 height 13
click at [317, 94] on label "Malaria, unspecified" at bounding box center [305, 90] width 43 height 7
checkbox input "true"
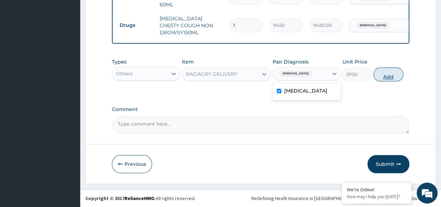
click at [392, 71] on button "Add" at bounding box center [388, 74] width 30 height 14
type input "0"
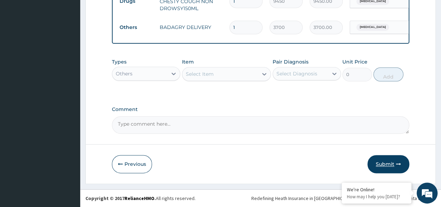
click at [381, 164] on button "Submit" at bounding box center [388, 164] width 42 height 18
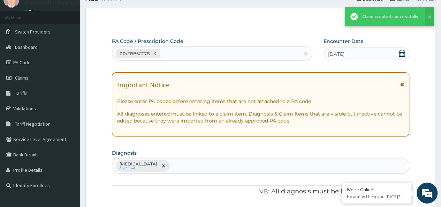
scroll to position [347, 0]
